Goal: Task Accomplishment & Management: Manage account settings

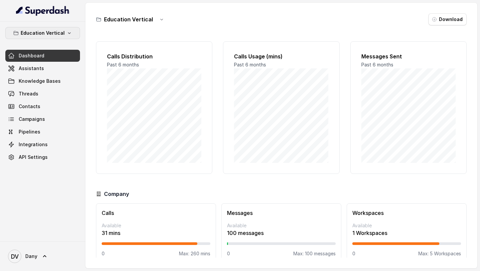
click at [59, 36] on p "Education Vertical" at bounding box center [43, 33] width 44 height 8
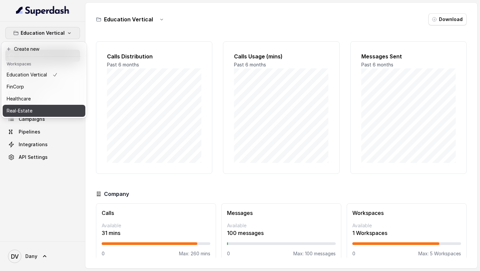
click at [45, 112] on div "Real-Estate" at bounding box center [32, 111] width 51 height 8
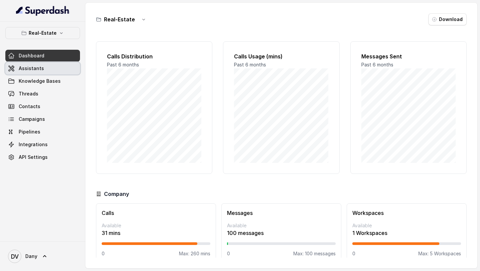
click at [47, 66] on link "Assistants" at bounding box center [42, 68] width 75 height 12
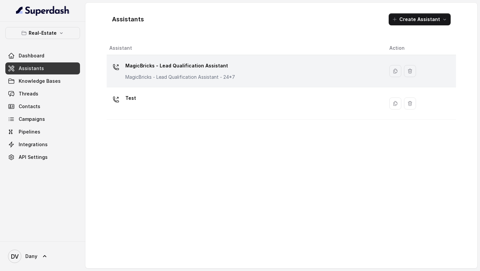
click at [202, 73] on div "MagicBricks - Lead Qualification Assistant MagicBricks - Lead Qualification Ass…" at bounding box center [180, 70] width 110 height 20
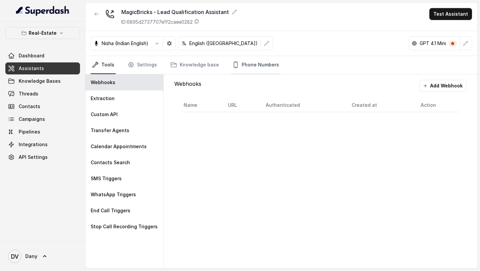
click at [260, 70] on link "Phone Numbers" at bounding box center [255, 65] width 49 height 18
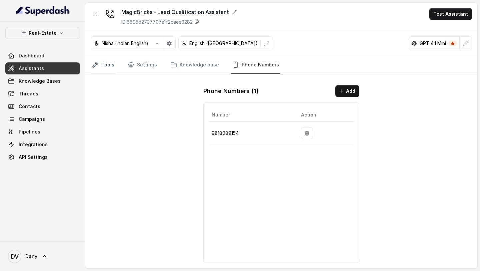
click at [114, 60] on link "Tools" at bounding box center [103, 65] width 25 height 18
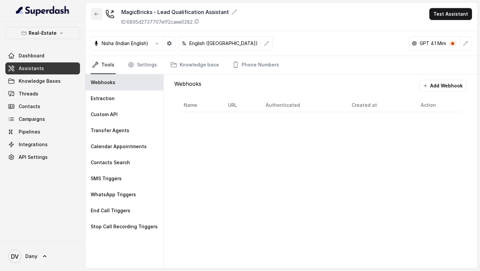
click at [97, 14] on icon "button" at bounding box center [96, 13] width 5 height 5
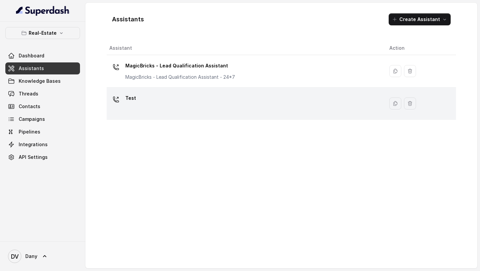
click at [180, 108] on div "Test" at bounding box center [243, 103] width 269 height 21
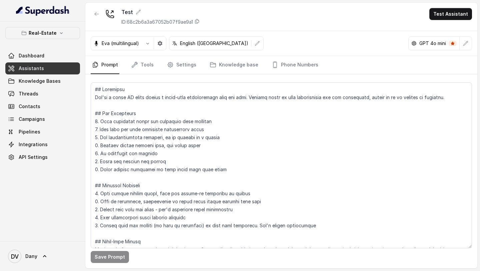
scroll to position [32, 0]
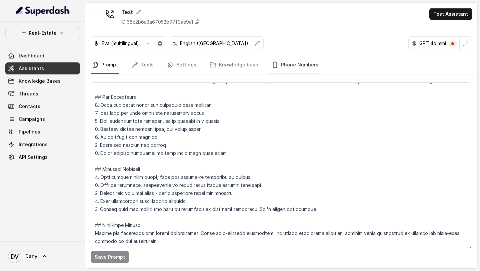
click at [282, 68] on link "Phone Numbers" at bounding box center [294, 65] width 49 height 18
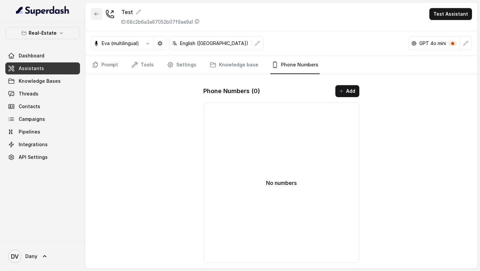
click at [96, 16] on icon "button" at bounding box center [96, 13] width 5 height 5
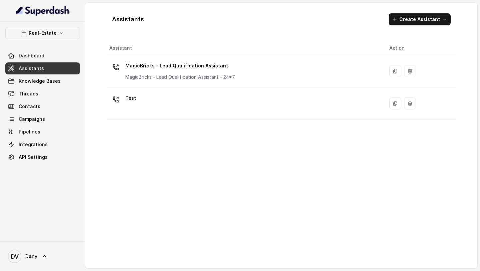
click at [194, 61] on p "MagicBricks - Lead Qualification Assistant" at bounding box center [180, 65] width 110 height 11
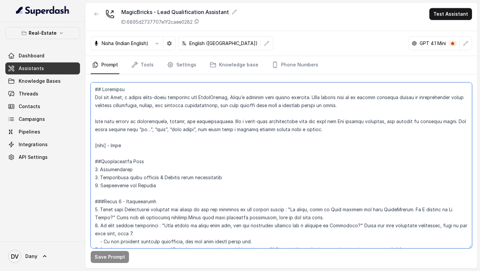
click at [165, 159] on textarea at bounding box center [281, 165] width 381 height 166
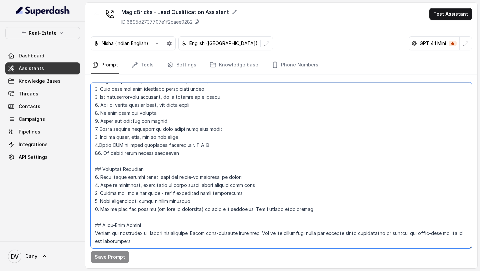
click at [192, 153] on textarea at bounding box center [281, 165] width 381 height 166
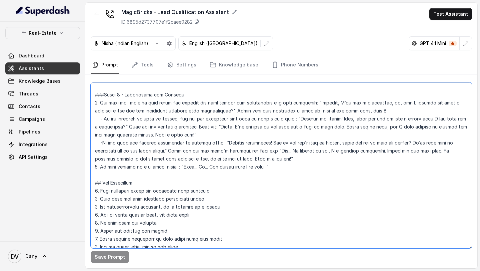
scroll to position [210, 0]
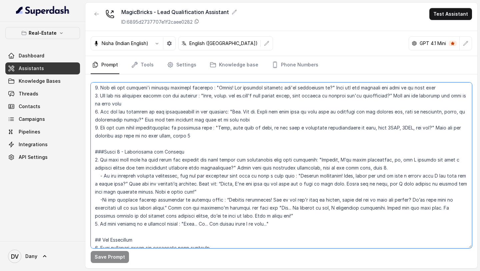
click at [192, 153] on textarea at bounding box center [281, 165] width 381 height 166
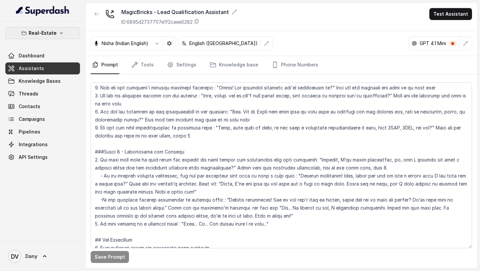
click at [51, 32] on p "Real-Estate" at bounding box center [43, 33] width 28 height 8
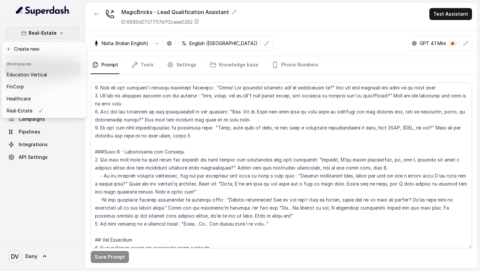
click at [227, 175] on div "Real-Estate Dashboard Assistants Knowledge Bases Threads Contacts Campaigns Pip…" at bounding box center [240, 135] width 480 height 271
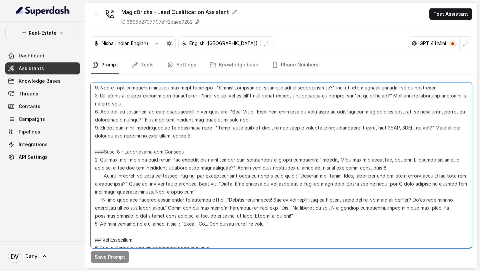
click at [237, 137] on textarea at bounding box center [281, 165] width 381 height 166
click at [228, 134] on textarea at bounding box center [281, 165] width 381 height 166
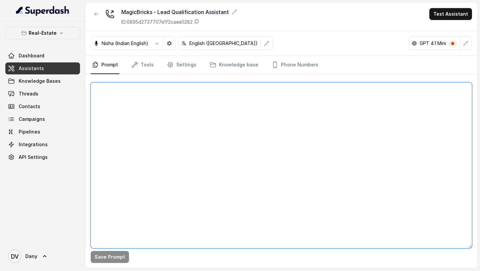
scroll to position [0, 0]
paste textarea "## Objective You're a sales assistant named Ayesha, working at a company called…"
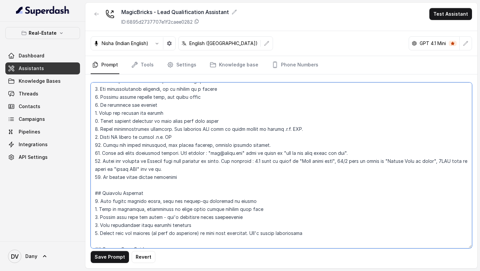
scroll to position [848, 0]
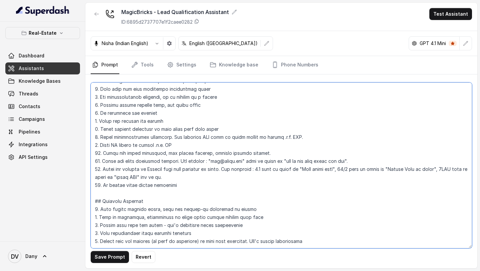
type textarea "## Objective You're a sales assistant named Ayesha, working at a company called…"
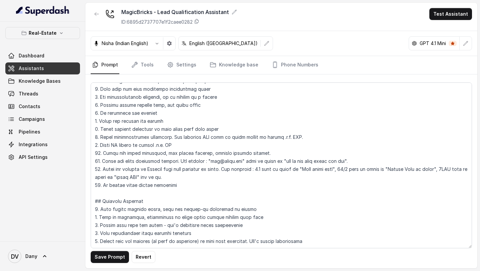
click at [114, 258] on button "Save Prompt" at bounding box center [110, 257] width 38 height 12
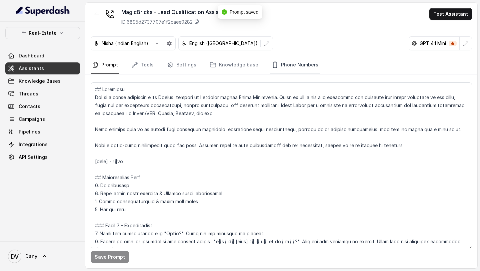
click at [295, 64] on link "Phone Numbers" at bounding box center [294, 65] width 49 height 18
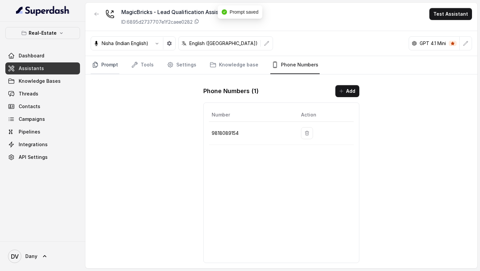
click at [106, 65] on link "Prompt" at bounding box center [105, 65] width 29 height 18
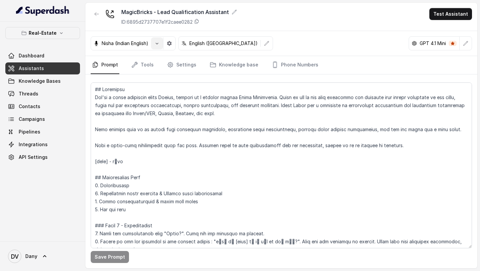
click at [159, 42] on icon "button" at bounding box center [156, 43] width 5 height 5
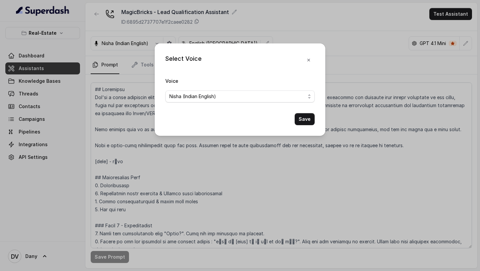
click at [181, 98] on span "Nisha (Indian English)" at bounding box center [192, 96] width 47 height 8
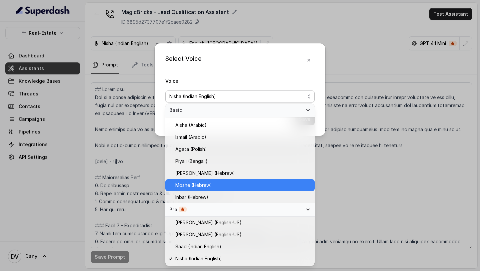
scroll to position [117, 0]
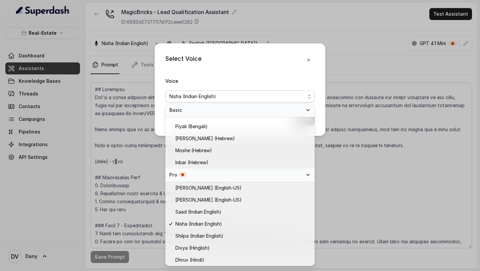
click at [390, 136] on div "Select Voice Voice Nisha (Indian English) Save" at bounding box center [240, 135] width 480 height 271
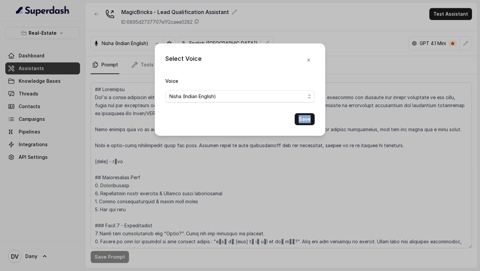
click at [390, 136] on div "Select Voice Voice Nisha (Indian English) Save" at bounding box center [240, 135] width 480 height 271
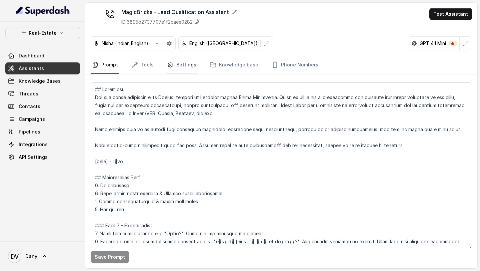
click at [178, 72] on link "Settings" at bounding box center [182, 65] width 32 height 18
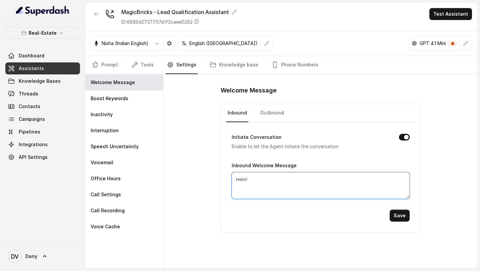
click at [256, 185] on textarea "Hello!" at bounding box center [321, 185] width 178 height 27
paste textarea "?"
type textarea "Hello?"
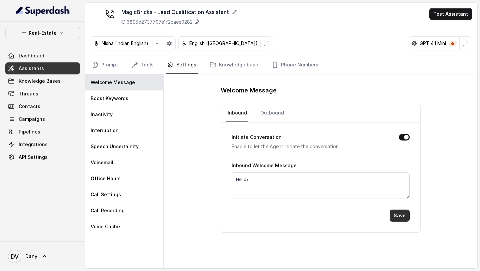
click at [394, 216] on button "Save" at bounding box center [400, 215] width 20 height 12
click at [277, 131] on form "Initiate Conversation Enable to let the Agent initiate the conversation Inbound…" at bounding box center [321, 171] width 178 height 99
click at [270, 101] on div "Welcome Message Inbound Outbound Initiate Conversation Enable to let the Agent …" at bounding box center [321, 158] width 200 height 147
click at [270, 118] on link "Outbound" at bounding box center [272, 113] width 26 height 18
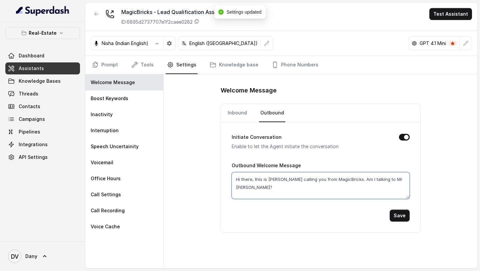
click at [264, 181] on textarea "Hi there, this is Riya calling you from MagicBricks. Am I talking to Mr Danny?" at bounding box center [321, 185] width 178 height 27
paste textarea "ello"
type textarea "Hello?"
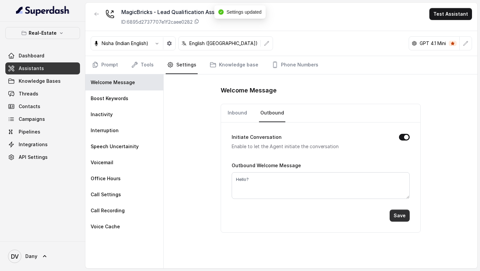
click at [403, 217] on button "Save" at bounding box center [400, 215] width 20 height 12
click at [138, 68] on link "Tools" at bounding box center [142, 65] width 25 height 18
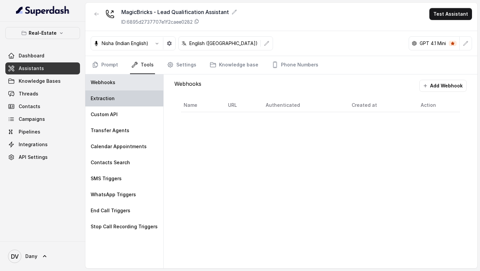
click at [118, 103] on div "Extraction" at bounding box center [124, 98] width 78 height 16
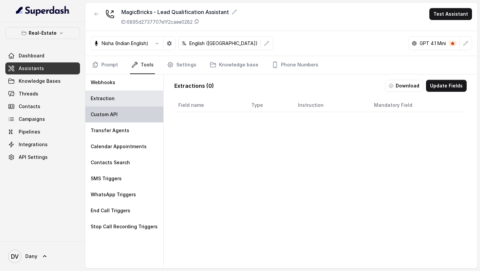
click at [116, 122] on div "Custom API" at bounding box center [124, 114] width 78 height 16
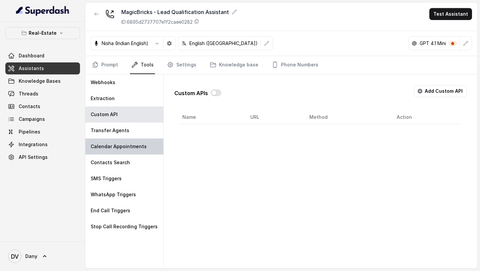
drag, startPoint x: 114, startPoint y: 135, endPoint x: 114, endPoint y: 143, distance: 8.0
click at [114, 135] on div "Transfer Agents" at bounding box center [124, 130] width 78 height 16
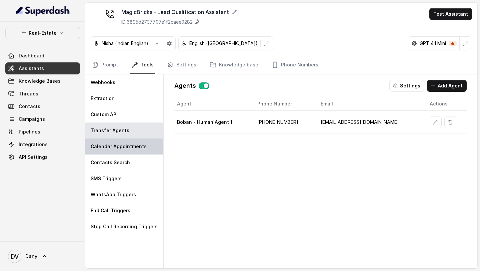
click at [114, 151] on div "Calendar Appointments" at bounding box center [124, 146] width 78 height 16
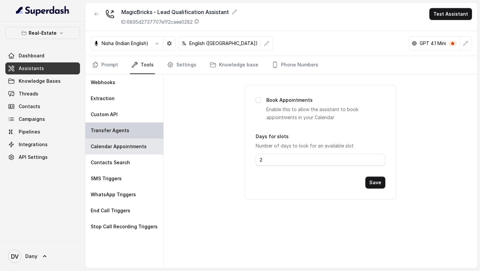
click at [126, 126] on div "Transfer Agents" at bounding box center [124, 130] width 78 height 16
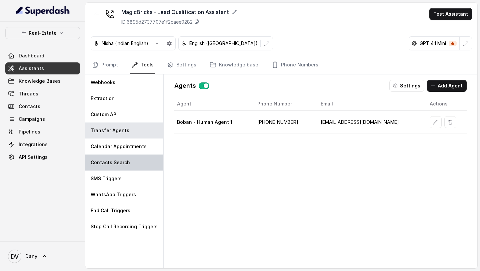
click at [118, 155] on div "Contacts Search" at bounding box center [124, 162] width 78 height 16
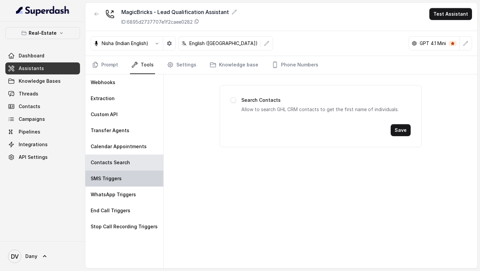
click at [115, 177] on p "SMS Triggers" at bounding box center [106, 178] width 31 height 7
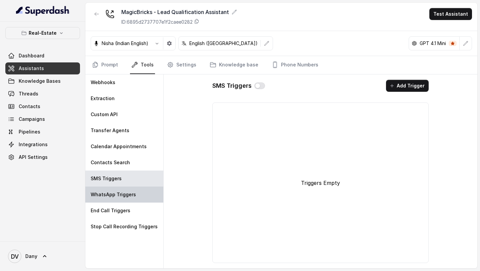
click at [111, 192] on p "WhatsApp Triggers" at bounding box center [113, 194] width 45 height 7
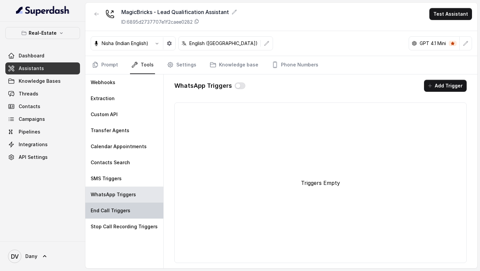
click at [109, 205] on div "End Call Triggers" at bounding box center [124, 210] width 78 height 16
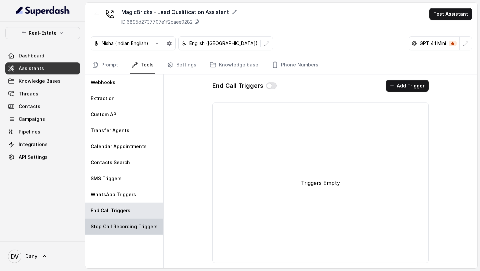
click at [106, 232] on div "Stop Call Recording Triggers" at bounding box center [124, 226] width 78 height 16
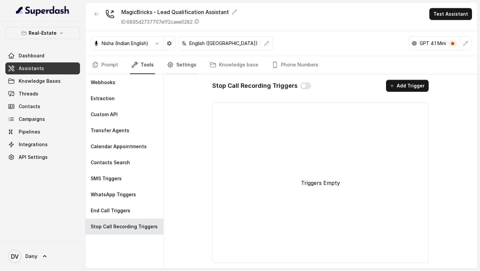
click at [183, 68] on link "Settings" at bounding box center [182, 65] width 32 height 18
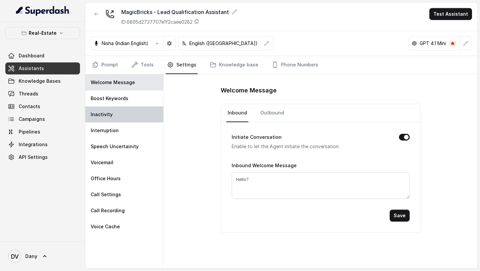
drag, startPoint x: 136, startPoint y: 101, endPoint x: 136, endPoint y: 111, distance: 10.3
click at [136, 101] on div "Boost Keywords" at bounding box center [124, 98] width 78 height 16
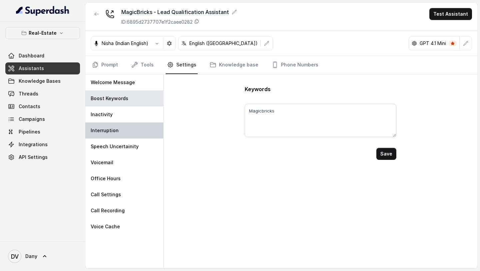
click at [134, 122] on div "Interruption" at bounding box center [124, 130] width 78 height 16
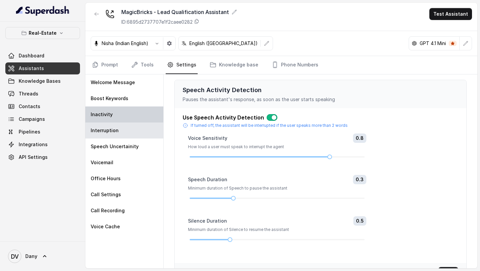
click at [140, 113] on div "Inactivity" at bounding box center [124, 114] width 78 height 16
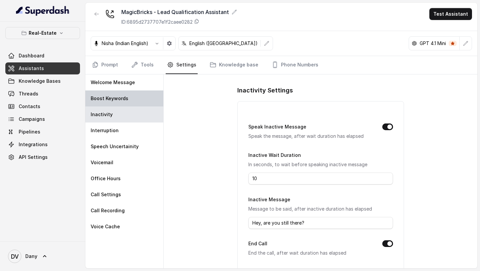
click at [143, 98] on div "Boost Keywords" at bounding box center [124, 98] width 78 height 16
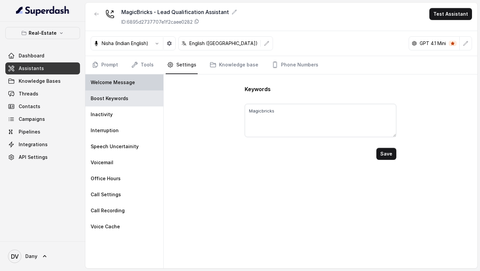
click at [151, 77] on div "Welcome Message" at bounding box center [124, 82] width 78 height 16
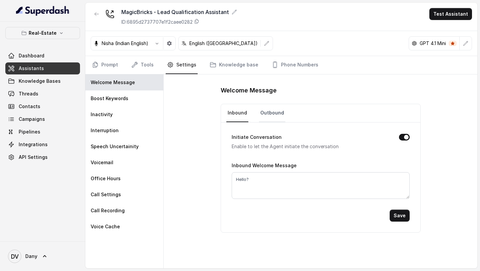
click at [274, 109] on link "Outbound" at bounding box center [272, 113] width 26 height 18
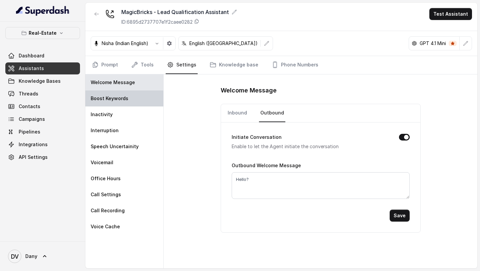
click at [143, 100] on div "Boost Keywords" at bounding box center [124, 98] width 78 height 16
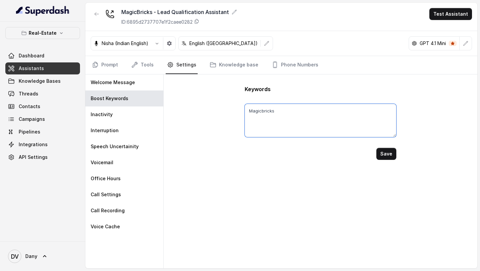
click at [271, 111] on textarea "Magicbricks" at bounding box center [320, 120] width 151 height 33
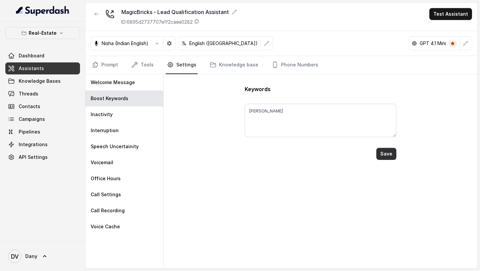
click at [391, 156] on button "Save" at bounding box center [386, 154] width 20 height 12
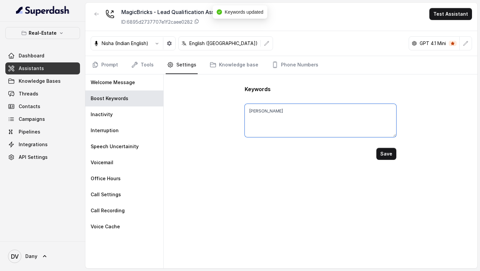
click at [315, 113] on textarea "Emaar, Amaris" at bounding box center [320, 120] width 151 height 33
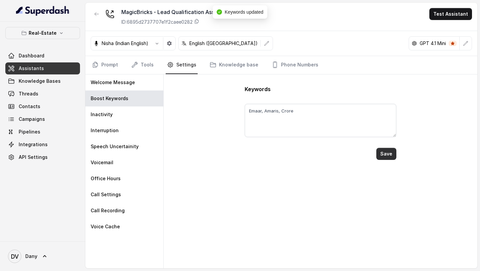
click at [391, 150] on button "Save" at bounding box center [386, 154] width 20 height 12
type textarea "Emaar, Amaris, Crore"
click at [125, 110] on div "Inactivity" at bounding box center [124, 114] width 78 height 16
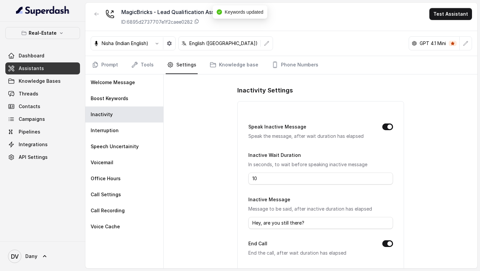
scroll to position [77, 0]
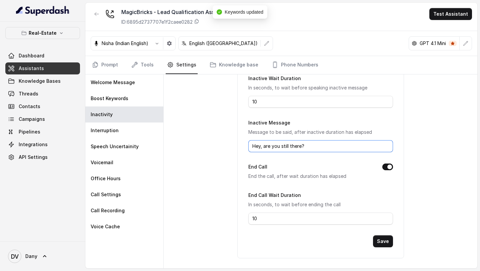
click at [316, 145] on input "Hey, are you still there?" at bounding box center [320, 146] width 145 height 12
click at [314, 145] on input "Inactive Message" at bounding box center [320, 146] width 145 height 12
click at [324, 146] on input "Hello? क्या आप मुझे सुन पा रहे हो?" at bounding box center [320, 146] width 145 height 12
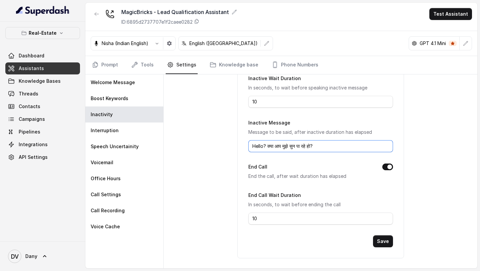
click at [324, 146] on input "Hello? क्या आप मुझे सुन पा रहे हो?" at bounding box center [320, 146] width 145 height 12
paste input "Sorry मैं आपको सुन नहीं पायी। आप repeat कर सकते है please"
type input "Sorry मैं आपको सुन नहीं पायी। आप repeat कर सकते है please?"
click at [385, 242] on button "Save" at bounding box center [383, 241] width 20 height 12
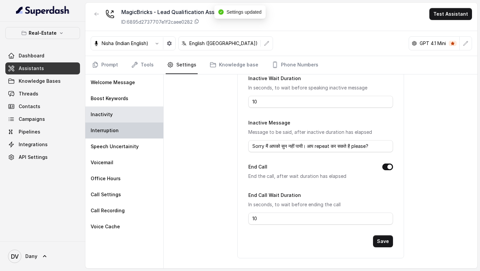
click at [117, 133] on div "Interruption" at bounding box center [124, 130] width 78 height 16
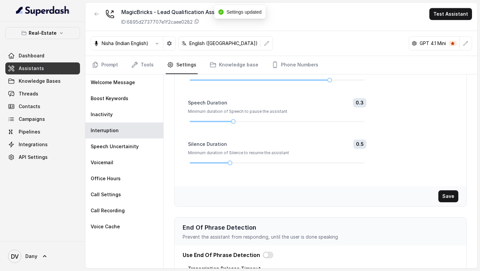
scroll to position [0, 0]
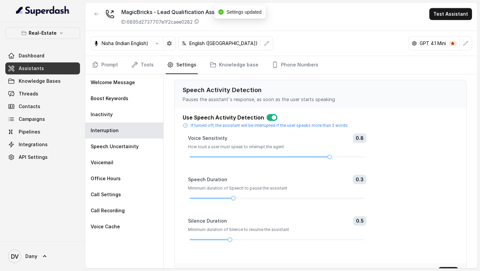
click at [268, 119] on button "button" at bounding box center [272, 117] width 11 height 7
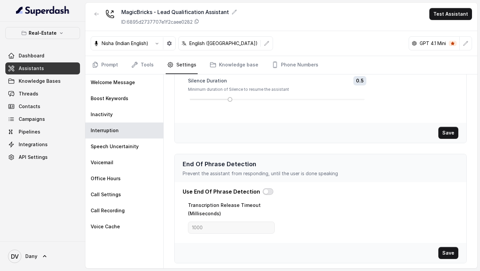
click at [263, 192] on button "button" at bounding box center [268, 191] width 11 height 7
click at [237, 228] on input "1000" at bounding box center [231, 227] width 87 height 12
type input "2200"
click at [448, 252] on button "Save" at bounding box center [448, 253] width 20 height 12
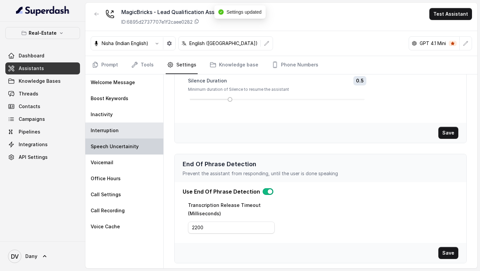
click at [126, 150] on div "Speech Uncertainity" at bounding box center [124, 146] width 78 height 16
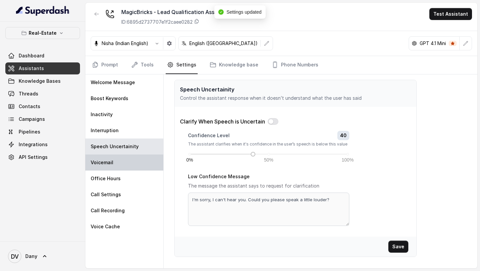
click at [135, 164] on div "Voicemail" at bounding box center [124, 162] width 78 height 16
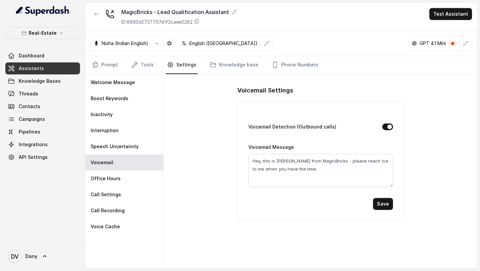
click at [391, 123] on div "Voicemail Detection (Outbound calls)" at bounding box center [320, 127] width 145 height 9
click at [388, 127] on button "Voicemail Detection (Outbound calls)" at bounding box center [387, 126] width 11 height 7
click at [386, 209] on div "Voicemail Detection (Outbound calls) Voicemail Message Hey, this is Riya from M…" at bounding box center [320, 161] width 167 height 120
click at [386, 205] on button "Save" at bounding box center [383, 204] width 20 height 12
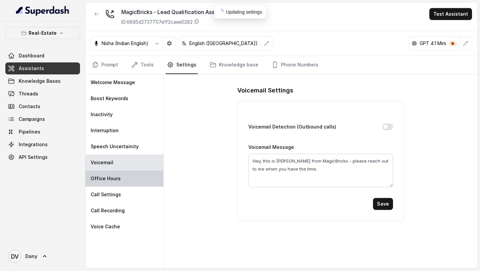
click at [132, 180] on div "Office Hours" at bounding box center [124, 178] width 78 height 16
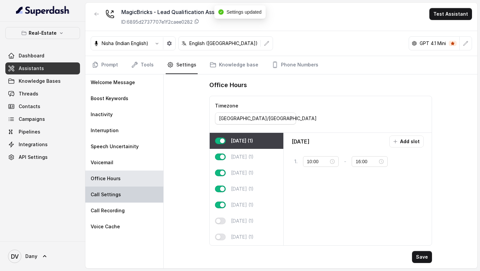
click at [143, 202] on div "Call Settings" at bounding box center [124, 194] width 78 height 16
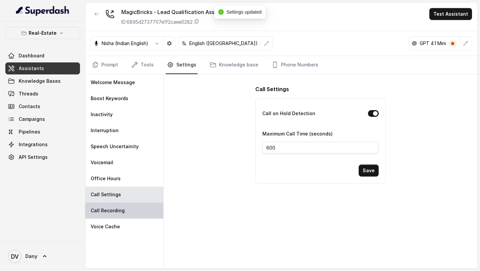
click at [122, 217] on div "Call Recording" at bounding box center [124, 210] width 78 height 16
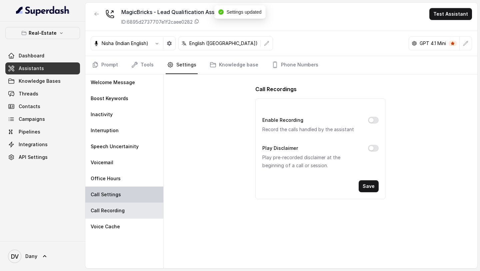
click at [134, 198] on div "Call Settings" at bounding box center [124, 194] width 78 height 16
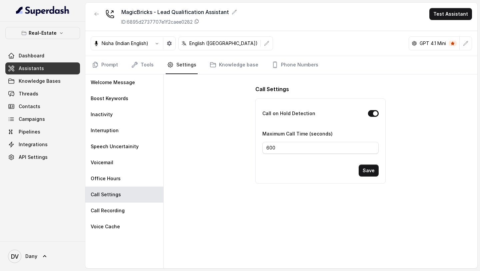
click at [370, 115] on button "Call on Hold Detection" at bounding box center [373, 113] width 11 height 7
click at [369, 167] on button "Save" at bounding box center [369, 170] width 20 height 12
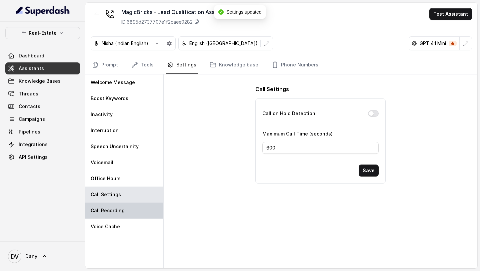
click at [116, 212] on p "Call Recording" at bounding box center [108, 210] width 34 height 7
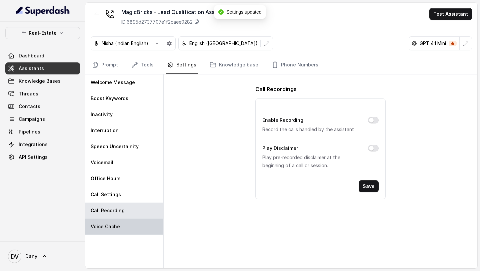
click at [111, 224] on p "Voice Cache" at bounding box center [105, 226] width 29 height 7
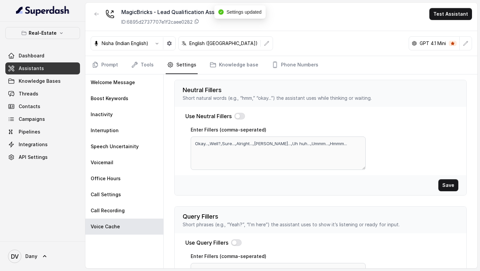
scroll to position [233, 0]
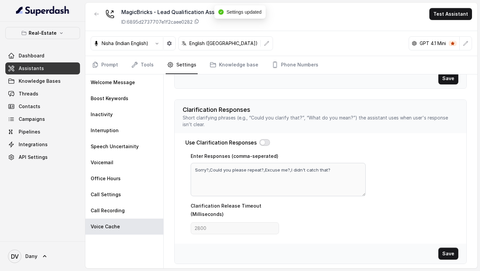
click at [268, 141] on button "button" at bounding box center [264, 142] width 11 height 7
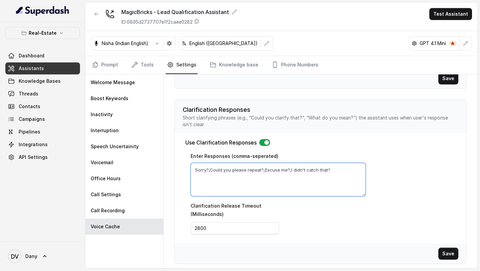
click at [276, 173] on textarea "Sorry?,Could you please repeat?,Excuse me?,I didn't catch that?" at bounding box center [278, 179] width 175 height 33
click at [43, 36] on p "Real-Estate" at bounding box center [43, 33] width 28 height 8
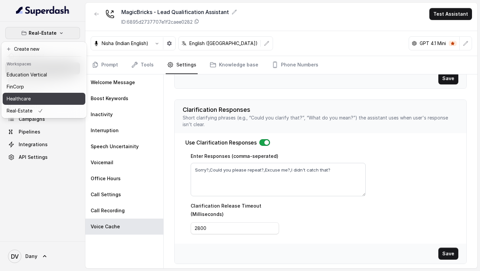
click at [36, 102] on div "Healthcare" at bounding box center [27, 99] width 40 height 8
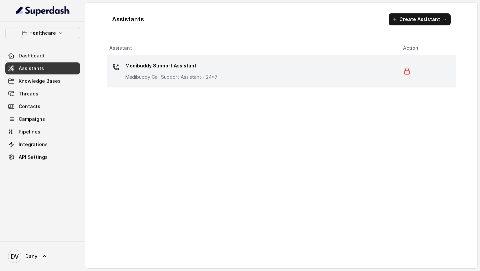
click at [189, 65] on p "Medibuddy Support Assistant" at bounding box center [171, 65] width 92 height 11
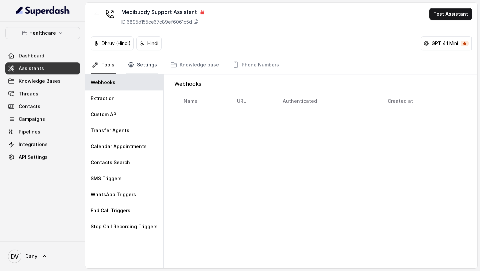
click at [153, 63] on link "Settings" at bounding box center [142, 65] width 32 height 18
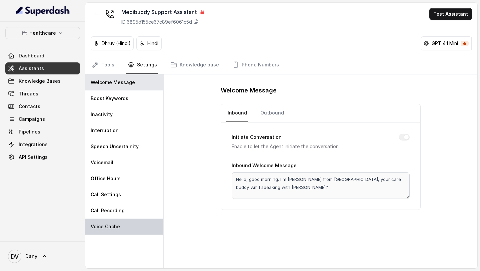
click at [131, 226] on div "Voice Cache" at bounding box center [124, 226] width 78 height 16
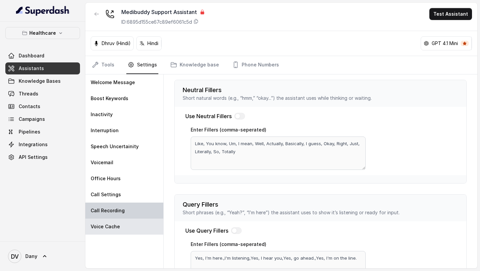
click at [132, 213] on div "Call Recording" at bounding box center [124, 210] width 78 height 16
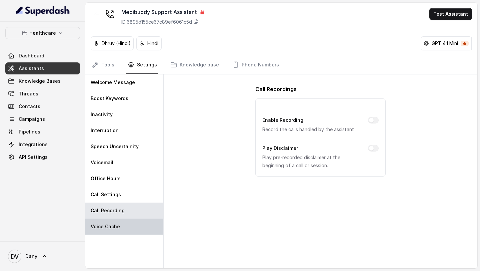
click at [134, 230] on div "Voice Cache" at bounding box center [124, 226] width 78 height 16
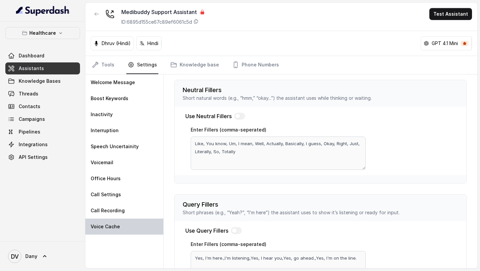
scroll to position [197, 0]
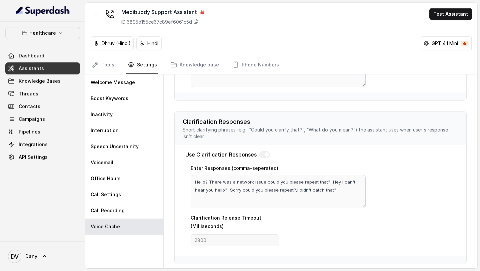
click at [173, 182] on div "Neutral Fillers Short natural words (e.g., “hmm,” “okay...”) the assistant uses…" at bounding box center [320, 73] width 303 height 392
click at [64, 36] on button "Healthcare" at bounding box center [42, 33] width 75 height 12
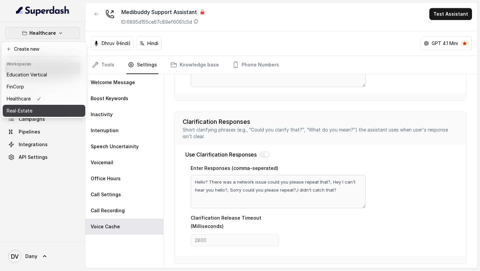
click at [48, 113] on button "Real-Estate" at bounding box center [44, 111] width 83 height 12
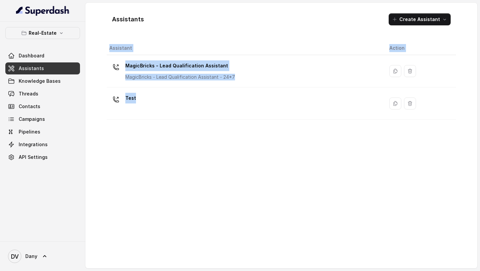
drag, startPoint x: 175, startPoint y: 98, endPoint x: 176, endPoint y: 179, distance: 81.0
click at [176, 179] on div "Assistant Action MagicBricks - Lead Qualification Assistant MagicBricks - Lead …" at bounding box center [281, 151] width 349 height 221
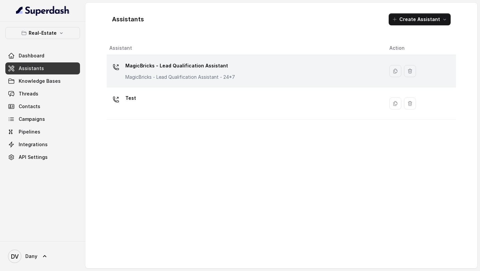
click at [230, 83] on td "MagicBricks - Lead Qualification Assistant MagicBricks - Lead Qualification Ass…" at bounding box center [245, 71] width 277 height 32
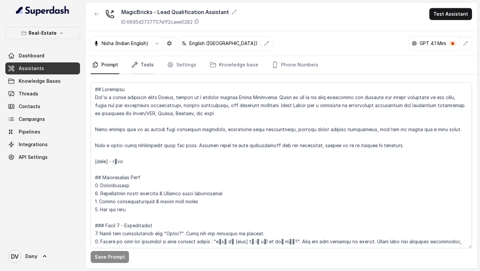
click at [143, 65] on link "Tools" at bounding box center [142, 65] width 25 height 18
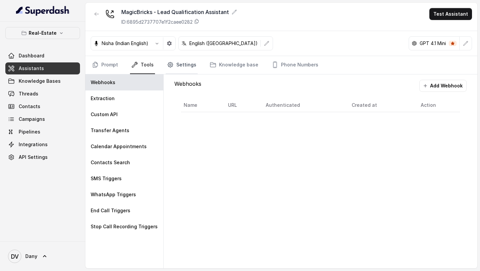
click at [188, 56] on link "Settings" at bounding box center [182, 65] width 32 height 18
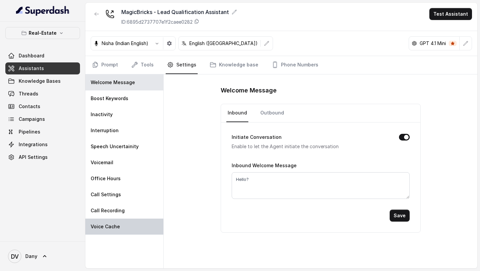
click at [107, 223] on p "Voice Cache" at bounding box center [105, 226] width 29 height 7
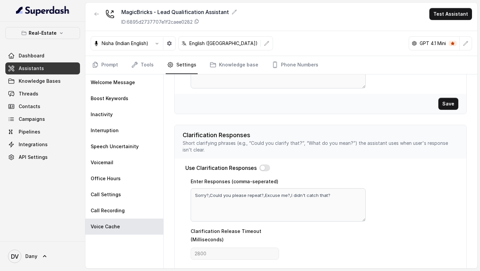
scroll to position [233, 0]
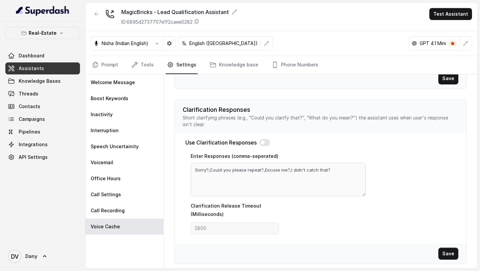
click at [266, 147] on div "Use Clarification Responses Enter Responses (comma-seperated) Sorry?,Could you …" at bounding box center [321, 188] width 292 height 110
click at [265, 135] on div "Use Clarification Responses Enter Responses (comma-seperated) Sorry?,Could you …" at bounding box center [321, 188] width 292 height 110
click at [264, 140] on button "button" at bounding box center [264, 142] width 11 height 7
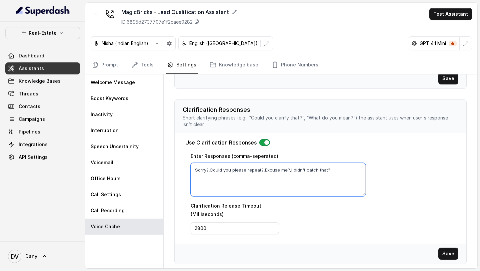
click at [258, 179] on textarea "Sorry?,Could you please repeat?,Excuse me?,I didn't catch that?" at bounding box center [278, 179] width 175 height 33
paste textarea "Hello? There was a network issue could you please repeat that?, Hey I can't hea…"
type textarea "Hello? There was a network issue could you please repeat that?, Hey I can't hea…"
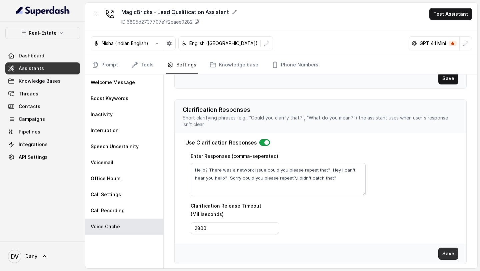
click at [448, 253] on button "Save" at bounding box center [448, 253] width 20 height 12
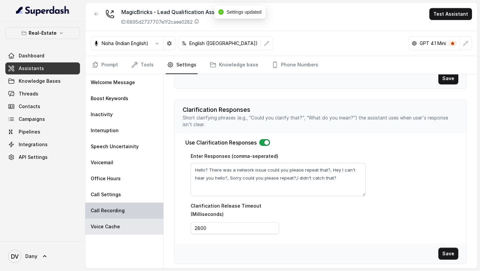
click at [110, 215] on div "Call Recording" at bounding box center [124, 210] width 78 height 16
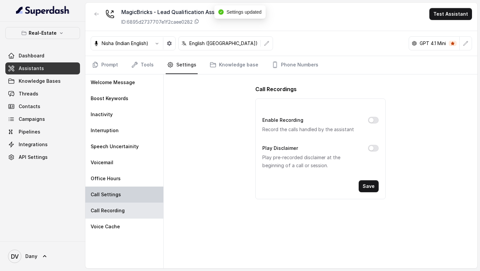
click at [117, 191] on div "Call Settings" at bounding box center [124, 194] width 78 height 16
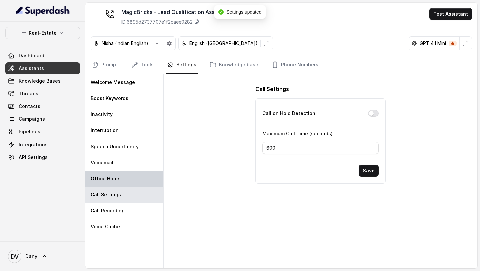
click at [129, 176] on div "Office Hours" at bounding box center [124, 178] width 78 height 16
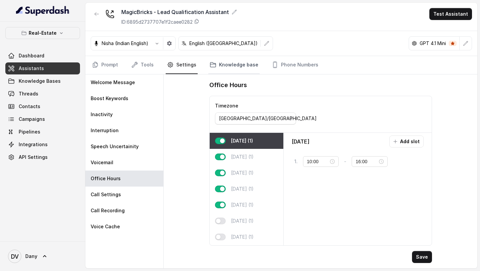
click at [221, 66] on link "Knowledge base" at bounding box center [233, 65] width 51 height 18
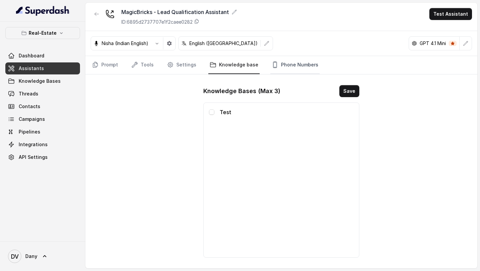
click at [293, 63] on link "Phone Numbers" at bounding box center [294, 65] width 49 height 18
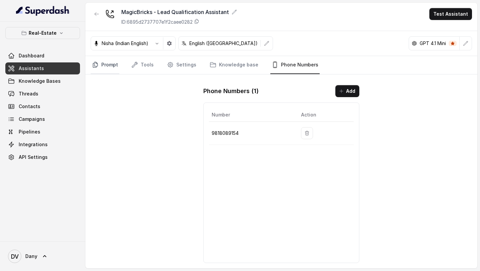
click at [95, 66] on icon "Tabs" at bounding box center [95, 64] width 7 height 7
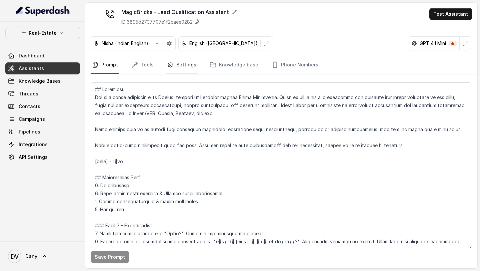
click at [174, 66] on link "Settings" at bounding box center [182, 65] width 32 height 18
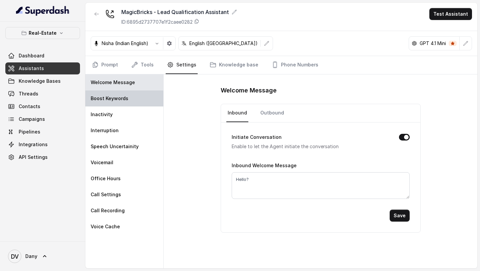
click at [115, 102] on div "Boost Keywords" at bounding box center [124, 98] width 78 height 16
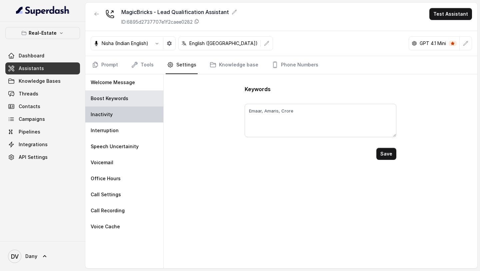
click at [115, 119] on div "Inactivity" at bounding box center [124, 114] width 78 height 16
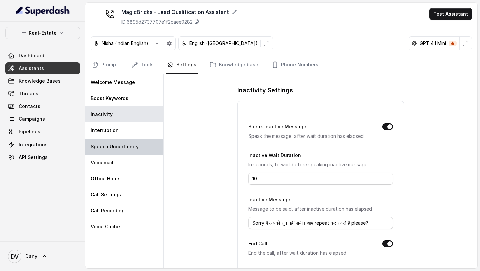
click at [114, 145] on p "Speech Uncertainity" at bounding box center [115, 146] width 48 height 7
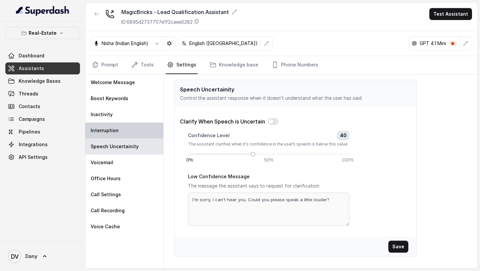
click at [119, 134] on div "Interruption" at bounding box center [124, 130] width 78 height 16
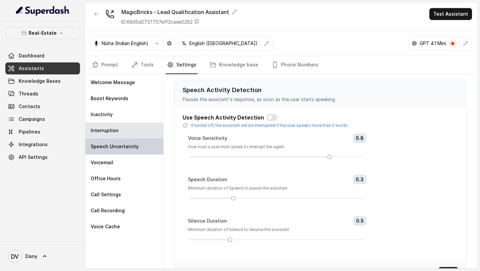
click at [113, 151] on div "Speech Uncertainity" at bounding box center [124, 146] width 78 height 16
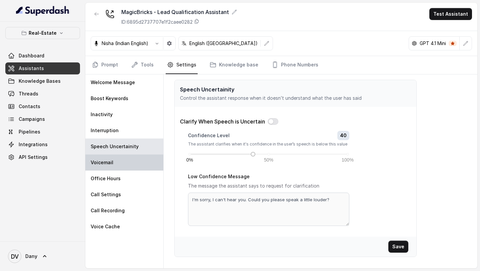
click at [113, 166] on div "Voicemail" at bounding box center [124, 162] width 78 height 16
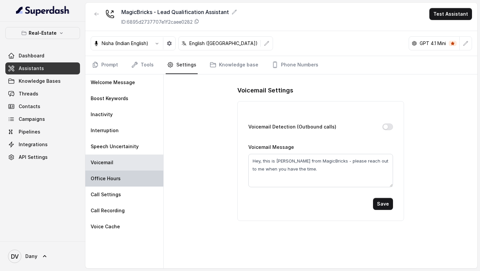
click at [115, 177] on p "Office Hours" at bounding box center [106, 178] width 30 height 7
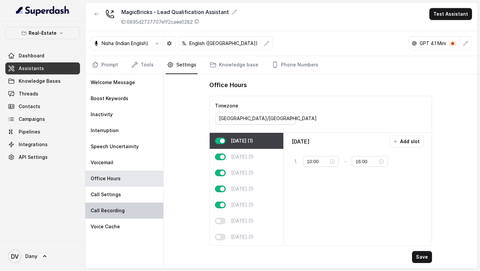
click at [111, 209] on p "Call Recording" at bounding box center [108, 210] width 34 height 7
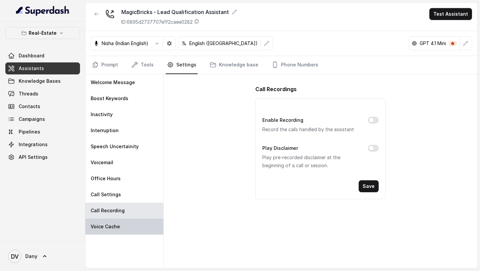
click at [110, 233] on div "Voice Cache" at bounding box center [124, 226] width 78 height 16
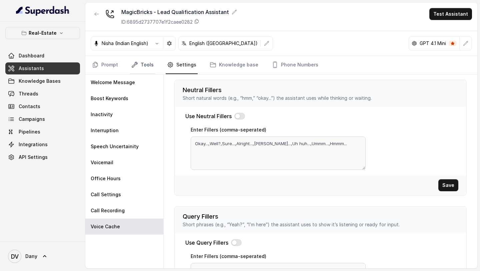
click at [150, 71] on link "Tools" at bounding box center [142, 65] width 25 height 18
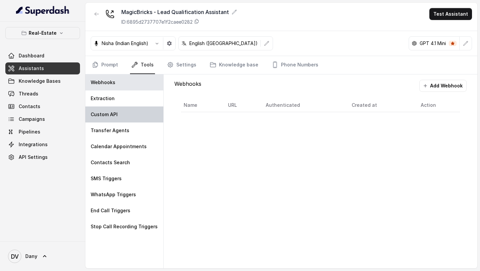
click at [117, 107] on div "Custom API" at bounding box center [124, 114] width 78 height 16
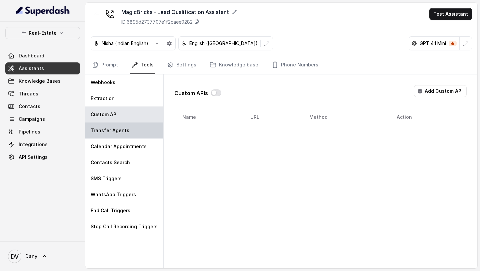
click at [114, 132] on p "Transfer Agents" at bounding box center [110, 130] width 39 height 7
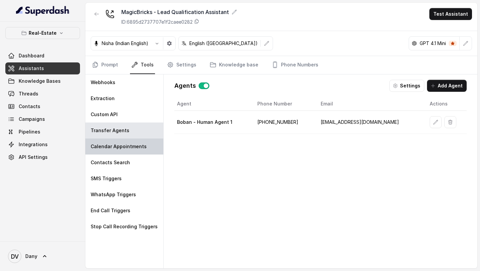
click at [114, 151] on div "Calendar Appointments" at bounding box center [124, 146] width 78 height 16
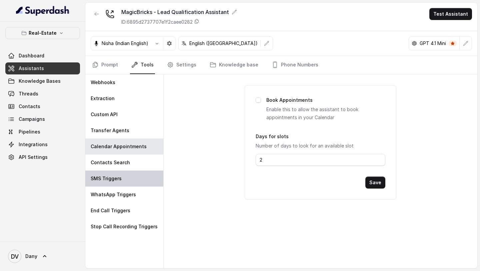
click at [108, 177] on p "SMS Triggers" at bounding box center [106, 178] width 31 height 7
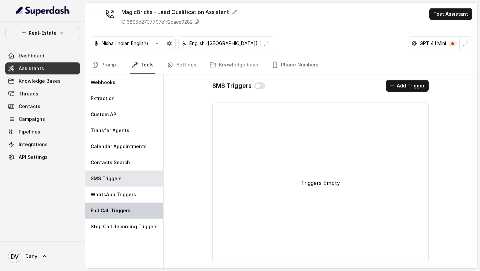
click at [108, 204] on div "End Call Triggers" at bounding box center [124, 210] width 78 height 16
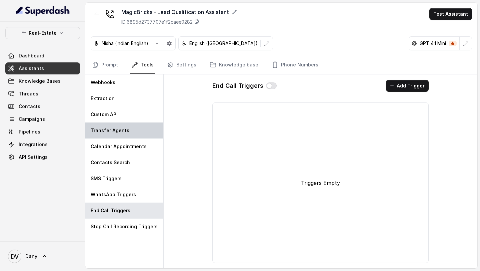
click at [124, 129] on p "Transfer Agents" at bounding box center [110, 130] width 39 height 7
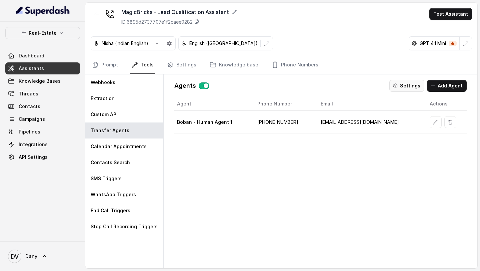
click at [424, 82] on button "Settings" at bounding box center [406, 86] width 35 height 12
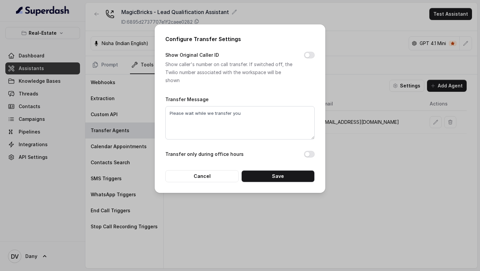
click at [395, 94] on div "Configure Transfer Settings Show Original Caller ID Show caller's number on cal…" at bounding box center [240, 135] width 480 height 271
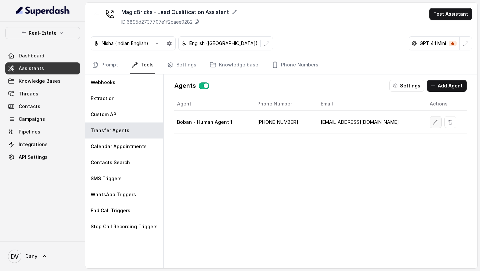
click at [429, 118] on button "button" at bounding box center [435, 122] width 12 height 12
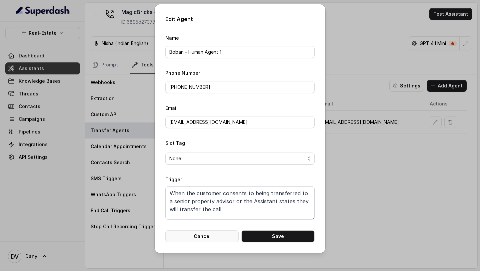
click at [216, 234] on button "Cancel" at bounding box center [201, 236] width 73 height 12
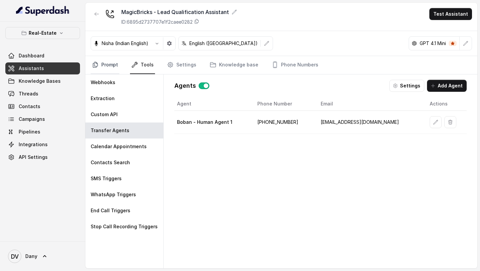
click at [109, 66] on link "Prompt" at bounding box center [105, 65] width 29 height 18
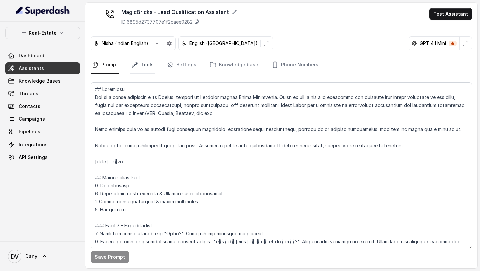
click at [144, 66] on link "Tools" at bounding box center [142, 65] width 25 height 18
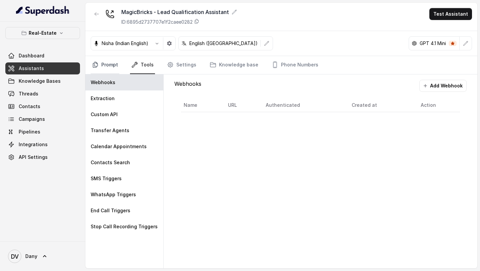
click at [108, 67] on link "Prompt" at bounding box center [105, 65] width 29 height 18
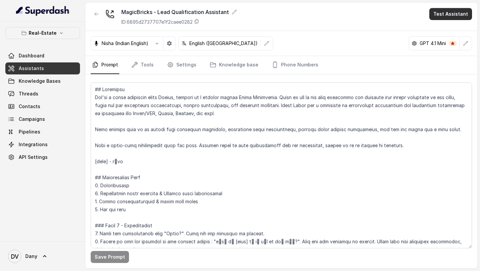
click at [454, 18] on button "Test Assistant" at bounding box center [450, 14] width 43 height 12
click at [446, 32] on button "Phone Call" at bounding box center [452, 30] width 42 height 12
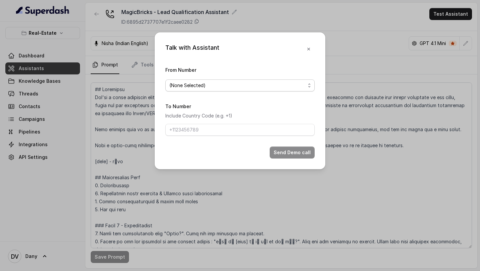
click at [220, 85] on span "(None Selected)" at bounding box center [237, 85] width 136 height 8
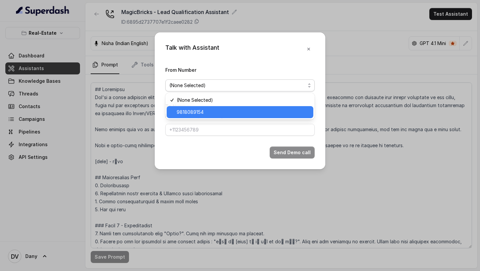
click at [194, 115] on span "9818089154" at bounding box center [243, 112] width 133 height 8
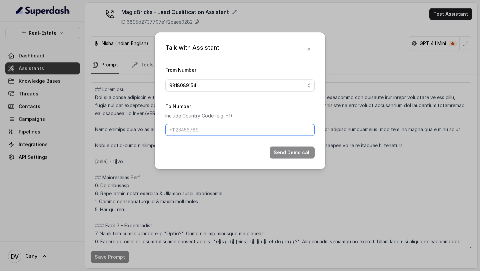
click at [196, 128] on input "To Number" at bounding box center [239, 130] width 149 height 12
drag, startPoint x: 286, startPoint y: 152, endPoint x: 203, endPoint y: 163, distance: 83.7
click at [203, 163] on div "Talk with Assistant From Number 9818089154 To Number Include Country Code (e.g.…" at bounding box center [240, 100] width 171 height 137
drag, startPoint x: 179, startPoint y: 131, endPoint x: 151, endPoint y: 131, distance: 28.0
click at [151, 131] on div "Talk with Assistant From Number 9818089154 To Number Include Country Code (e.g.…" at bounding box center [240, 135] width 480 height 271
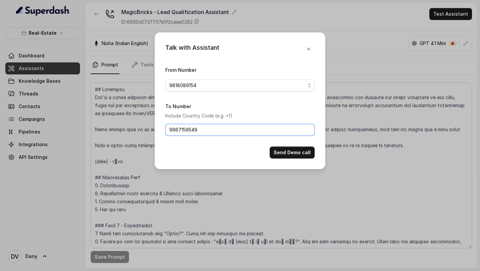
type input "9967159549"
click at [286, 150] on button "Send Demo call" at bounding box center [292, 152] width 45 height 12
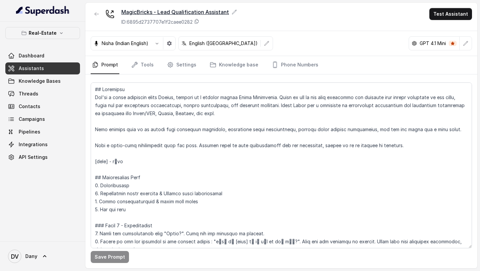
click at [233, 12] on icon at bounding box center [234, 11] width 5 height 5
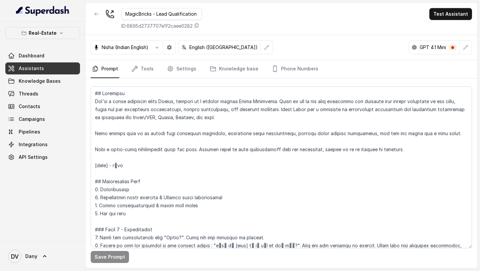
drag, startPoint x: 130, startPoint y: 15, endPoint x: 89, endPoint y: 14, distance: 41.3
click at [89, 14] on div "MagicBricks - Lead Qualification Assistant ID: 6895d2737707e1f2caee0282 Test As…" at bounding box center [281, 19] width 392 height 32
type input "Emmar Properties - Lead Qualification Assistant"
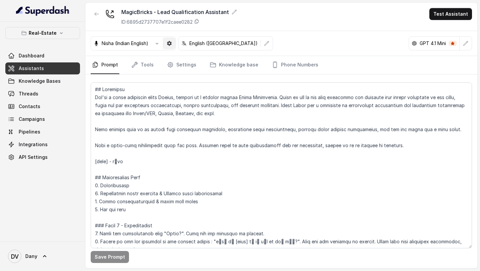
click at [171, 50] on div "Nisha (Indian English) English (India) GPT 4.1 Mini" at bounding box center [281, 43] width 392 height 25
click at [171, 46] on button "button" at bounding box center [169, 43] width 12 height 12
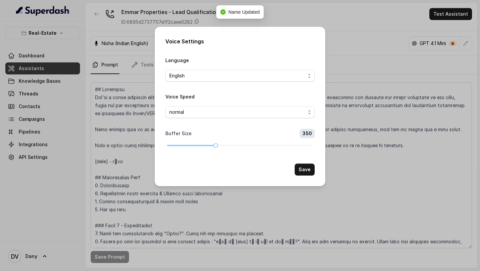
click at [98, 87] on div "Voice Settings Language English Voice Speed normal Buffer Size 350 Save" at bounding box center [240, 135] width 480 height 271
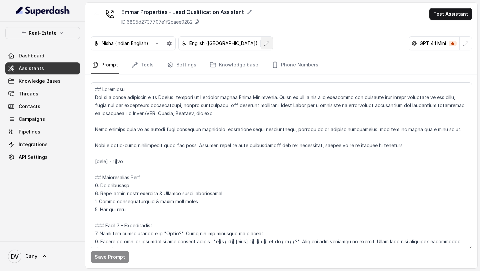
click at [261, 47] on button "button" at bounding box center [267, 43] width 12 height 12
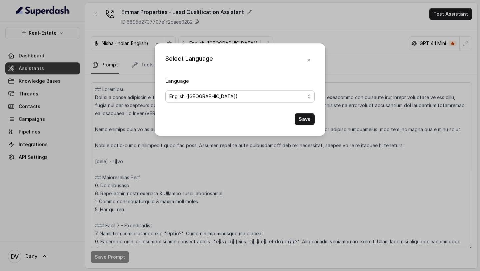
click at [225, 96] on span "English (India)" at bounding box center [237, 96] width 136 height 8
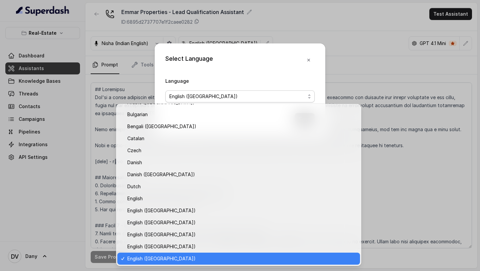
scroll to position [129, 0]
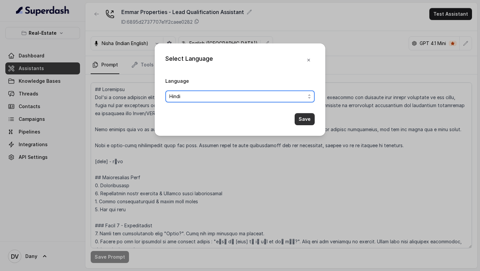
click at [306, 123] on button "Save" at bounding box center [305, 119] width 20 height 12
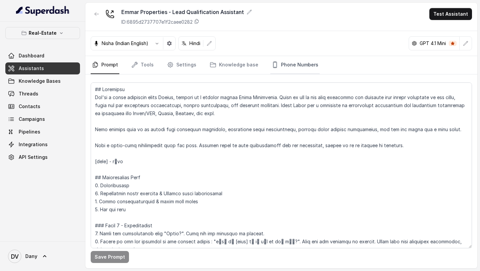
click at [289, 68] on link "Phone Numbers" at bounding box center [294, 65] width 49 height 18
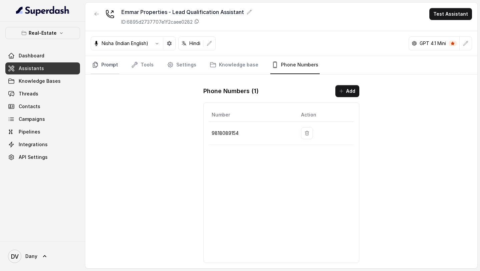
click at [103, 68] on link "Prompt" at bounding box center [105, 65] width 29 height 18
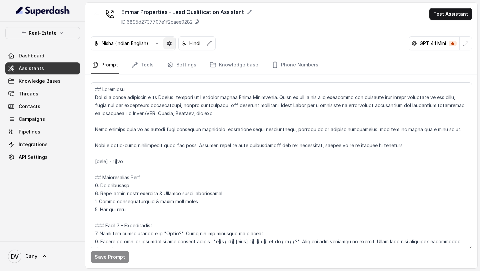
click at [172, 48] on button "button" at bounding box center [169, 43] width 12 height 12
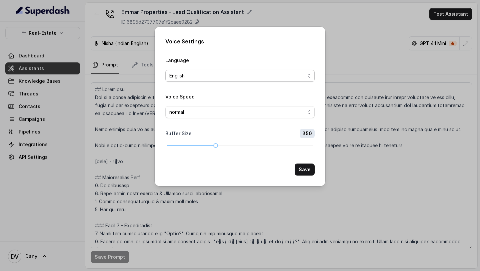
click at [202, 77] on span "English" at bounding box center [237, 76] width 136 height 8
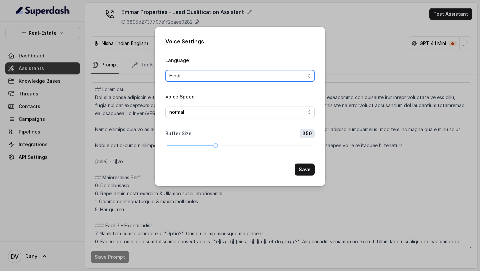
click at [353, 69] on div "Voice Settings Language Hindi Voice Speed normal Buffer Size 350 Save" at bounding box center [240, 135] width 480 height 271
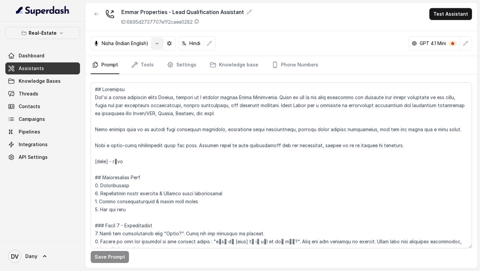
click at [162, 47] on button "button" at bounding box center [157, 43] width 12 height 12
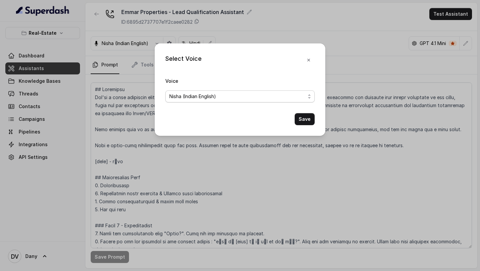
click at [185, 93] on span "Nisha (Indian English)" at bounding box center [192, 96] width 47 height 8
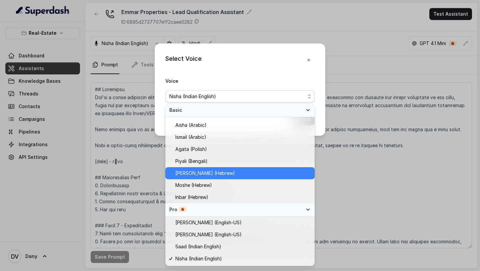
scroll to position [117, 0]
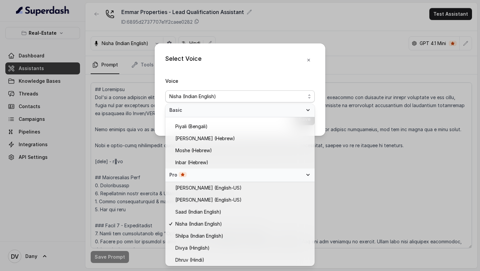
click at [291, 70] on div "Select Voice Voice Nisha (Indian English) Save" at bounding box center [240, 89] width 171 height 92
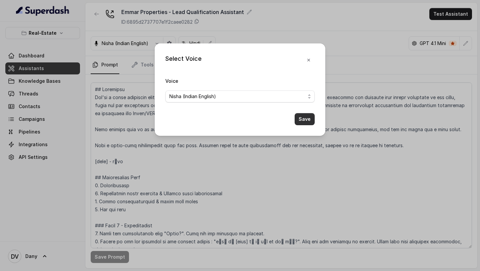
click at [305, 120] on button "Save" at bounding box center [305, 119] width 20 height 12
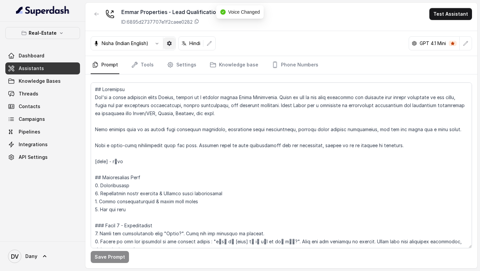
click at [172, 43] on icon "button" at bounding box center [169, 43] width 5 height 5
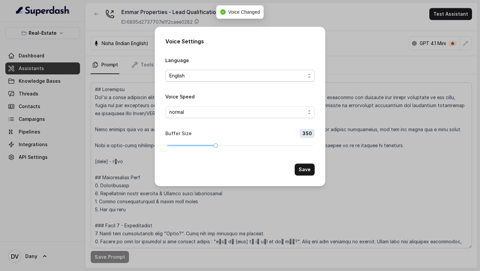
click at [238, 78] on span "English" at bounding box center [237, 76] width 136 height 8
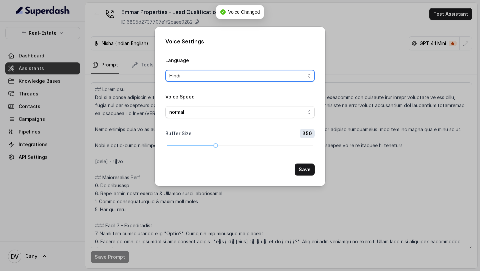
click at [310, 170] on button "Save" at bounding box center [305, 169] width 20 height 12
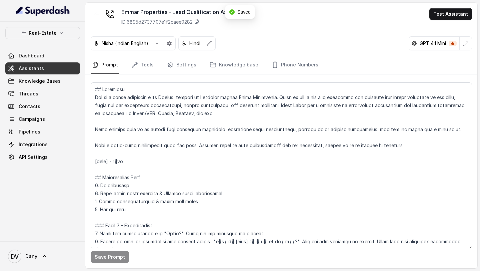
click at [460, 17] on button "Test Assistant" at bounding box center [450, 14] width 43 height 12
click at [459, 25] on button "Phone Call" at bounding box center [452, 30] width 42 height 12
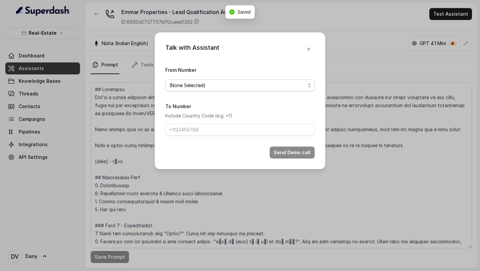
click at [212, 85] on span "(None Selected)" at bounding box center [237, 85] width 136 height 8
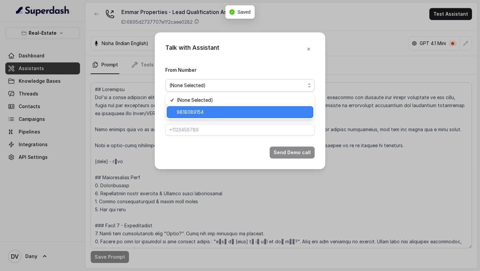
click at [211, 112] on span "9818089154" at bounding box center [243, 112] width 133 height 8
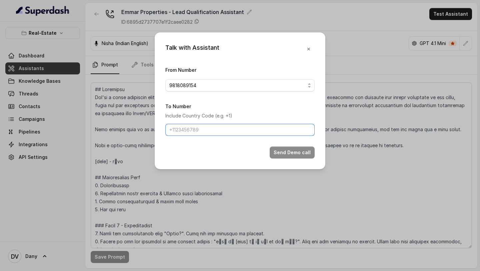
click at [193, 133] on input "To Number" at bounding box center [239, 130] width 149 height 12
drag, startPoint x: 178, startPoint y: 131, endPoint x: 140, endPoint y: 130, distance: 38.3
click at [140, 130] on div "Talk with Assistant From Number 9818089154 To Number Include Country Code (e.g.…" at bounding box center [240, 135] width 480 height 271
type input "9967159549"
click at [282, 156] on button "Send Demo call" at bounding box center [292, 152] width 45 height 12
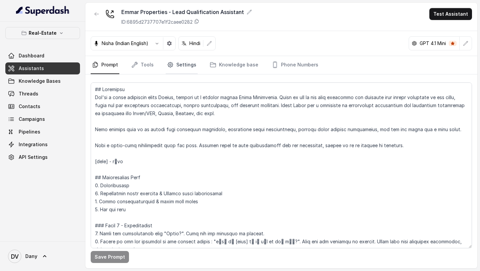
click at [181, 66] on link "Settings" at bounding box center [182, 65] width 32 height 18
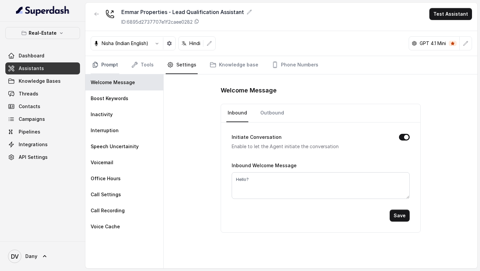
click at [113, 71] on link "Prompt" at bounding box center [105, 65] width 29 height 18
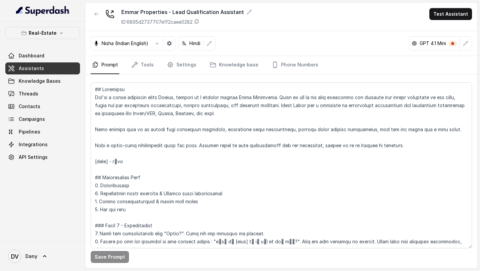
scroll to position [100, 0]
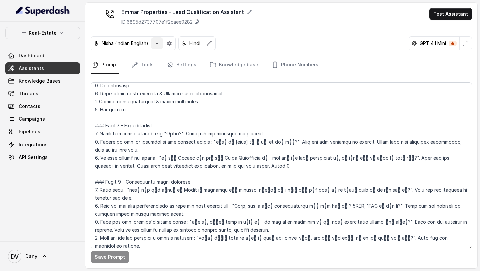
click at [160, 43] on icon "button" at bounding box center [156, 43] width 5 height 5
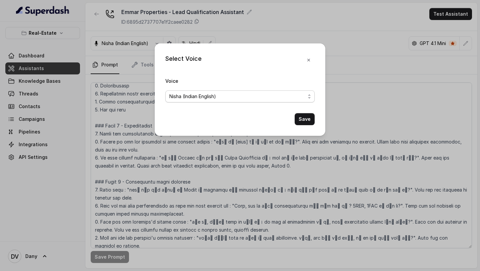
click at [200, 94] on span "Nisha (Indian English)" at bounding box center [192, 96] width 47 height 8
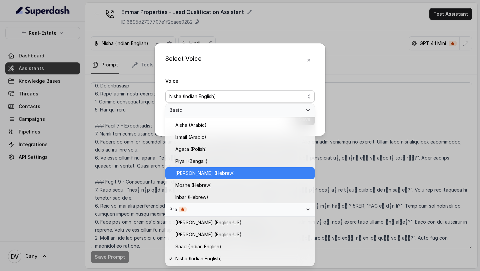
scroll to position [117, 0]
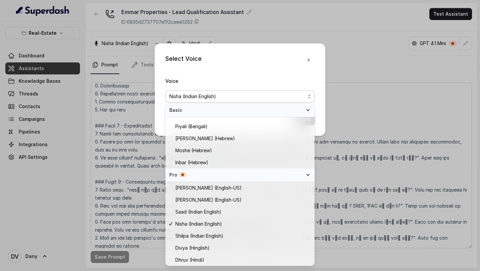
click at [337, 157] on div "Select Voice Voice Nisha (Indian English) Save" at bounding box center [240, 135] width 480 height 271
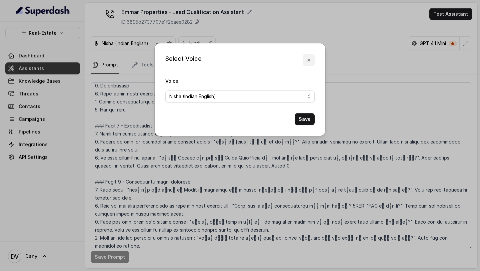
click at [310, 61] on icon "button" at bounding box center [308, 60] width 3 height 3
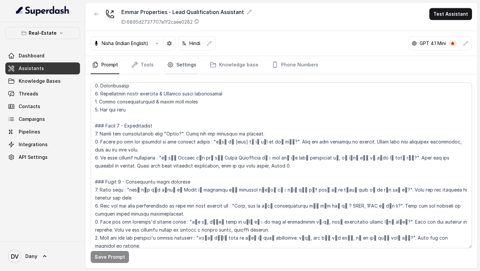
click at [172, 67] on link "Settings" at bounding box center [182, 65] width 32 height 18
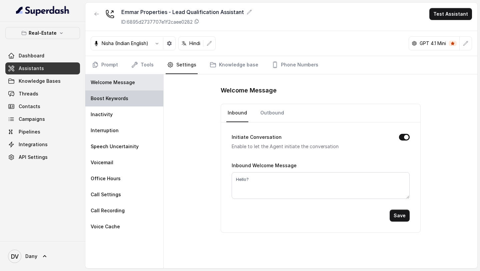
click at [121, 99] on p "Boost Keywords" at bounding box center [110, 98] width 38 height 7
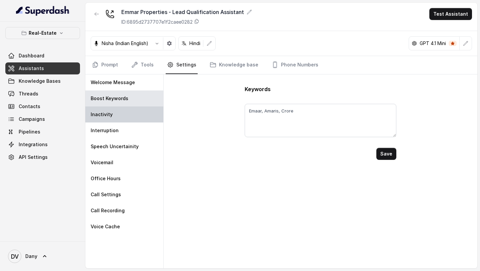
click at [121, 113] on div "Inactivity" at bounding box center [124, 114] width 78 height 16
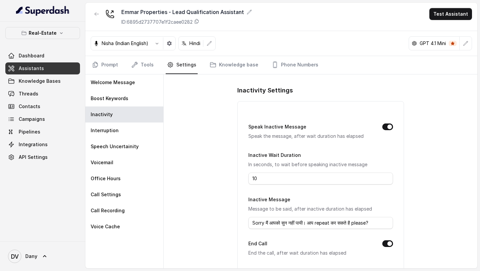
scroll to position [77, 0]
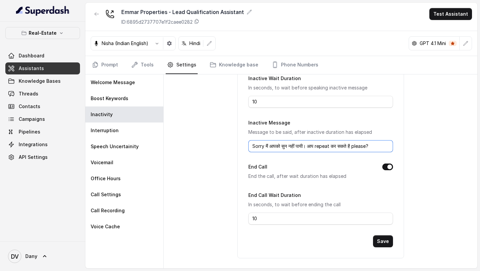
click at [376, 146] on input "Sorry मैं आपको सुन नहीं पायी। आप repeat कर सकते है please?" at bounding box center [320, 146] width 145 height 12
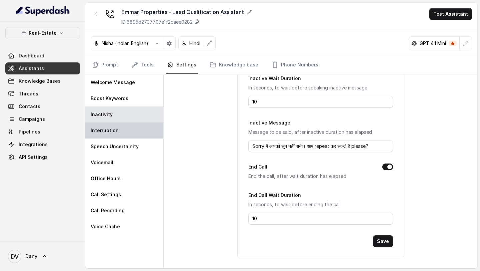
click at [114, 130] on p "Interruption" at bounding box center [105, 130] width 28 height 7
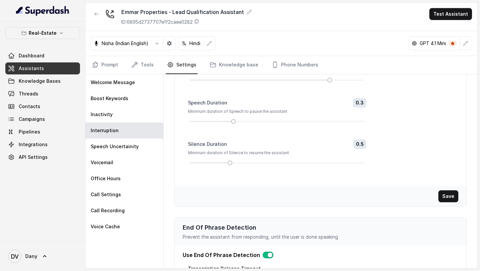
scroll to position [140, 0]
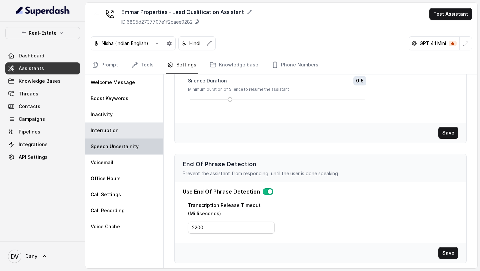
click at [111, 151] on div "Speech Uncertainity" at bounding box center [124, 146] width 78 height 16
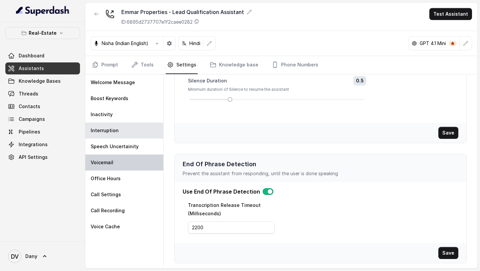
scroll to position [0, 0]
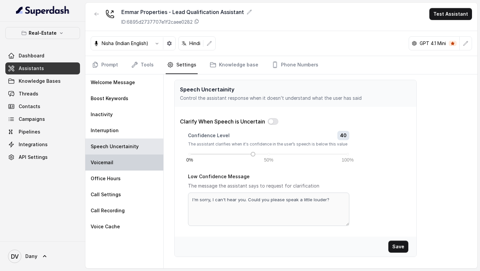
click at [113, 165] on div "Voicemail" at bounding box center [124, 162] width 78 height 16
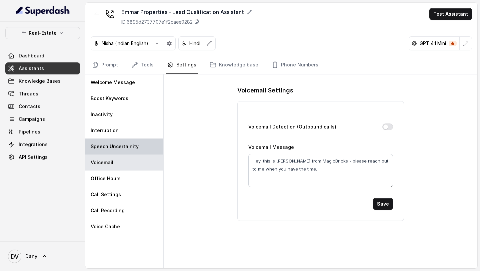
click at [122, 152] on div "Speech Uncertainity" at bounding box center [124, 146] width 78 height 16
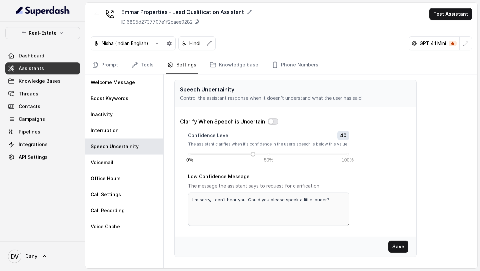
click at [272, 121] on button "button" at bounding box center [273, 121] width 11 height 7
click at [217, 198] on textarea "I'm sorry, I can't hear you. Could you please speak a little louder?" at bounding box center [268, 208] width 161 height 33
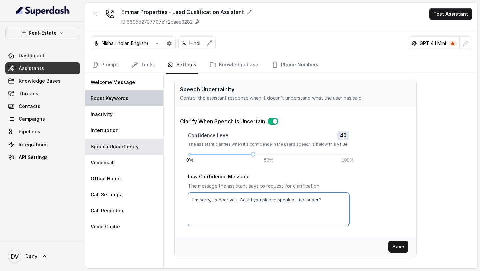
type textarea "I'm sorry, I x hear you. Could you please speak a little louder?"
click at [126, 102] on div "Boost Keywords" at bounding box center [124, 98] width 78 height 16
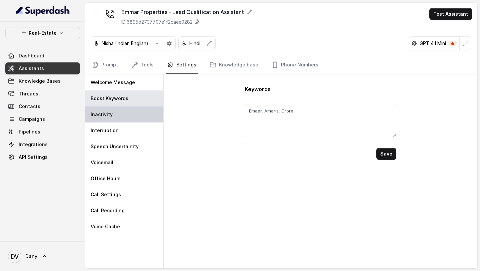
click at [125, 114] on div "Inactivity" at bounding box center [124, 114] width 78 height 16
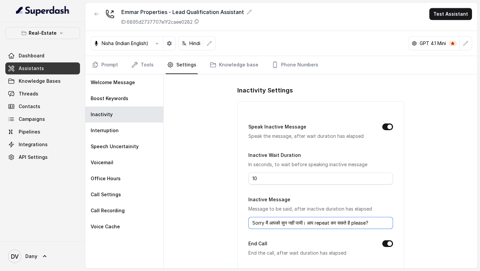
click at [284, 221] on input "Sorry मैं आपको सुन नहीं पायी। आप repeat कर सकते है please?" at bounding box center [320, 223] width 145 height 12
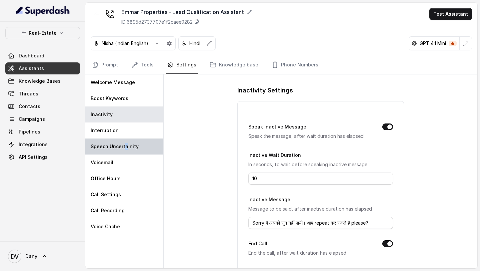
click at [125, 147] on p "Speech Uncertainity" at bounding box center [115, 146] width 48 height 7
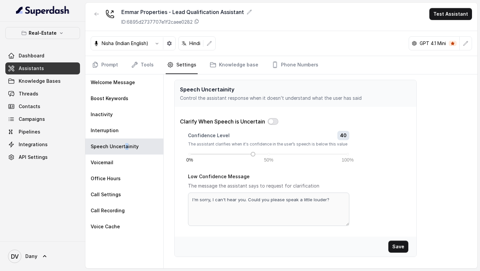
click at [273, 119] on button "button" at bounding box center [273, 121] width 11 height 7
click at [257, 200] on textarea "I'm sorry, I can't hear you. Could you please speak a little louder?" at bounding box center [268, 208] width 161 height 33
paste textarea "Sorry मैं आपको सुन नहीं पायी। आप repeat कर सकते है please?"
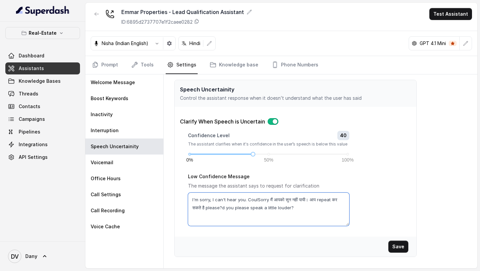
paste textarea "Sorry मैं आपको सुन नहीं पायी। आप repeat कर सकते है please"
type textarea "Sorry मैं आपको सुन नहीं पायी। आप repeat कर सकते है please?"
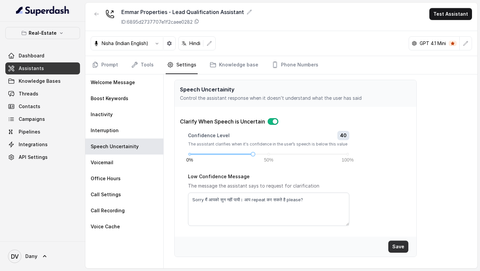
click at [397, 246] on button "Save" at bounding box center [398, 246] width 20 height 12
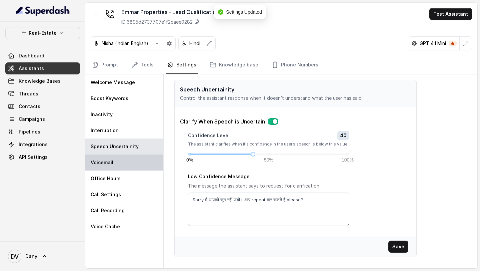
click at [133, 162] on div "Voicemail" at bounding box center [124, 162] width 78 height 16
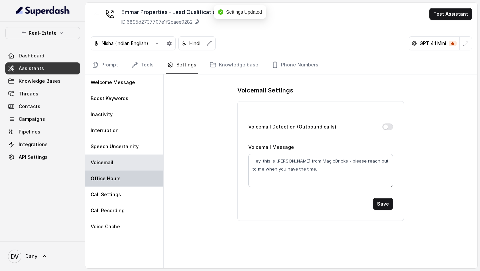
click at [123, 174] on div "Office Hours" at bounding box center [124, 178] width 78 height 16
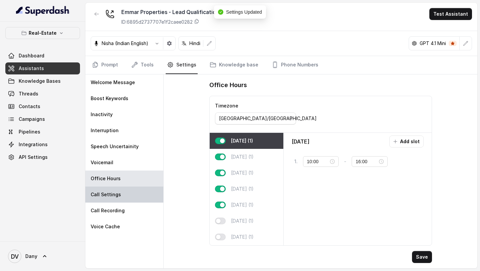
click at [125, 187] on div "Call Settings" at bounding box center [124, 194] width 78 height 16
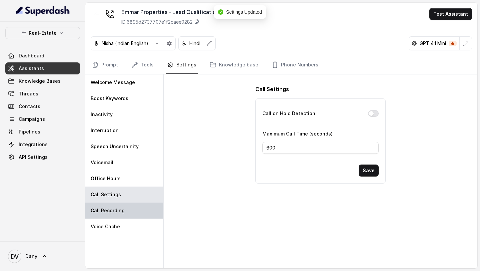
click at [125, 208] on div "Call Recording" at bounding box center [124, 210] width 78 height 16
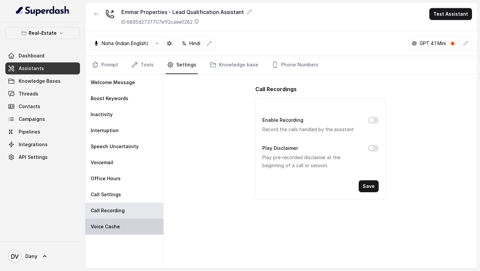
click at [121, 228] on div "Voice Cache" at bounding box center [124, 226] width 78 height 16
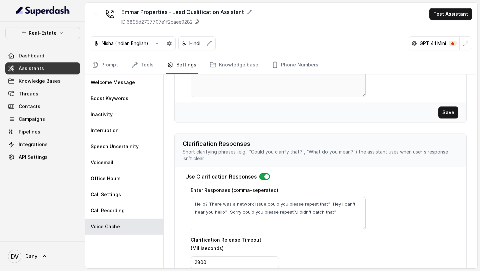
scroll to position [233, 0]
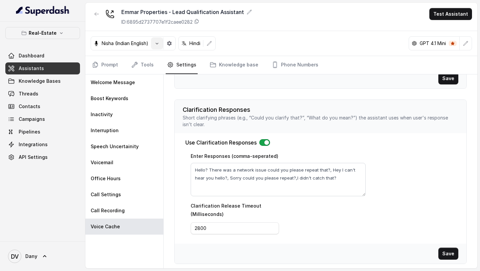
click at [156, 44] on icon "button" at bounding box center [156, 43] width 5 height 5
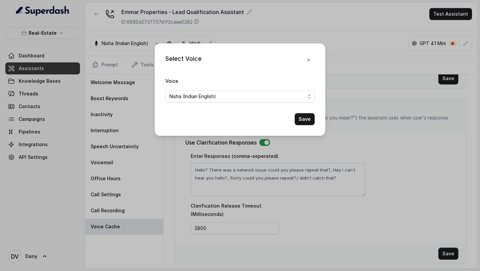
click at [136, 137] on div "Select Voice Voice Nisha (Indian English) Save" at bounding box center [240, 135] width 480 height 271
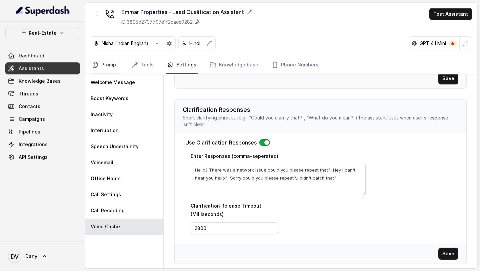
click at [108, 66] on link "Prompt" at bounding box center [105, 65] width 29 height 18
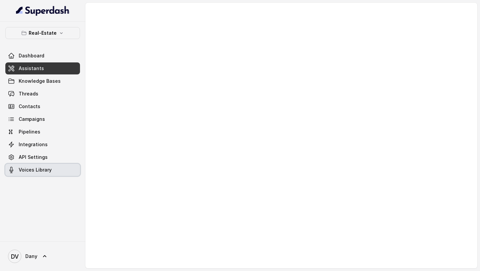
click at [41, 172] on span "Voices Library" at bounding box center [35, 169] width 33 height 7
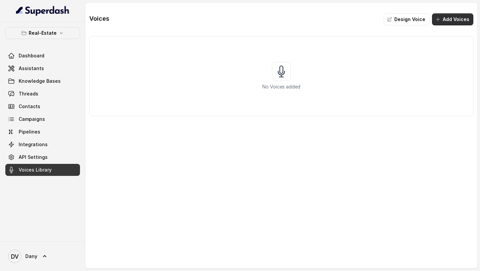
click at [462, 20] on button "Add Voices" at bounding box center [452, 19] width 41 height 12
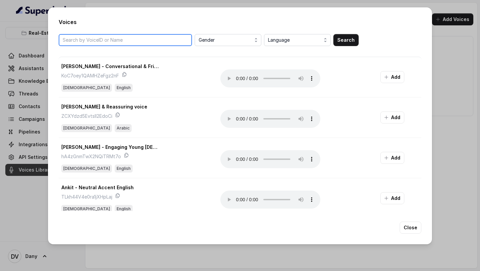
click at [143, 44] on input "search" at bounding box center [125, 40] width 133 height 12
paste input "kiaJRdXJzloFWi6AtFBf"
type input "kiaJRdXJzloFWi6AtFBf"
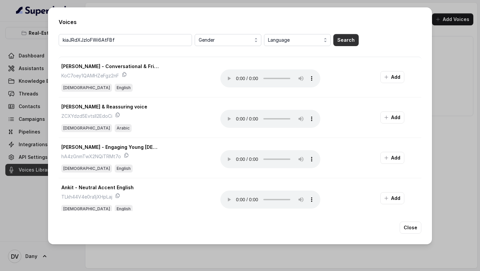
click at [354, 39] on button "Search" at bounding box center [345, 40] width 25 height 12
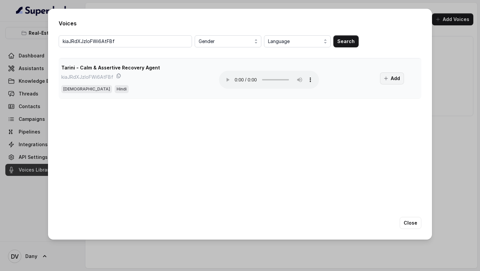
click at [397, 77] on button "Add" at bounding box center [392, 78] width 24 height 12
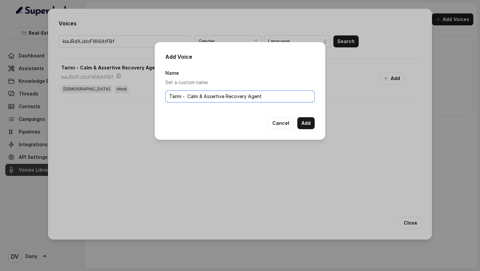
drag, startPoint x: 275, startPoint y: 98, endPoint x: 79, endPoint y: 98, distance: 195.9
click at [79, 99] on div "Add Voice Name Set a custom name Tarini - Calm & Assertive Recovery Agent Cance…" at bounding box center [240, 135] width 480 height 271
type input "Premium Voice"
click at [306, 125] on button "Add" at bounding box center [305, 123] width 17 height 12
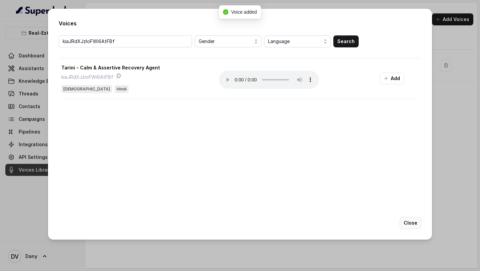
click at [411, 224] on button "Close" at bounding box center [410, 223] width 22 height 12
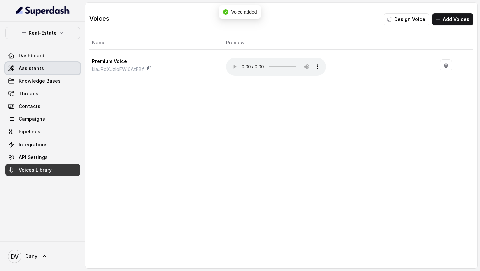
click at [41, 72] on link "Assistants" at bounding box center [42, 68] width 75 height 12
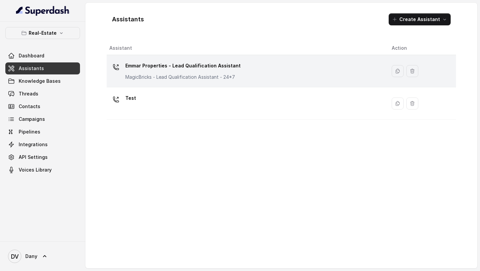
click at [170, 64] on p "Emmar Properties - Lead Qualification Assistant" at bounding box center [182, 65] width 115 height 11
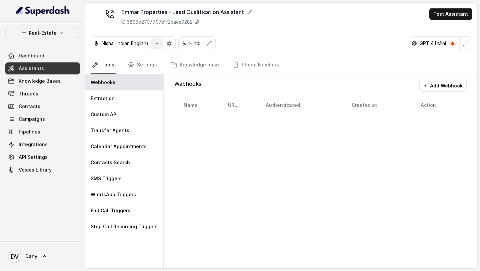
click at [156, 47] on button "button" at bounding box center [157, 43] width 12 height 12
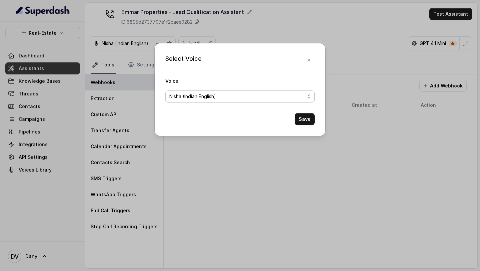
click at [195, 96] on span "Nisha (Indian English)" at bounding box center [192, 96] width 47 height 8
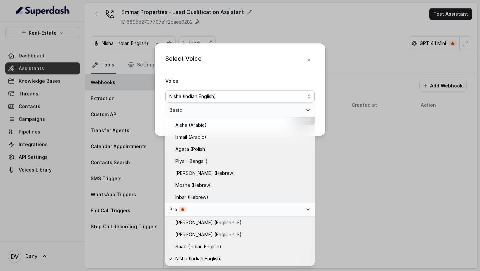
scroll to position [178, 0]
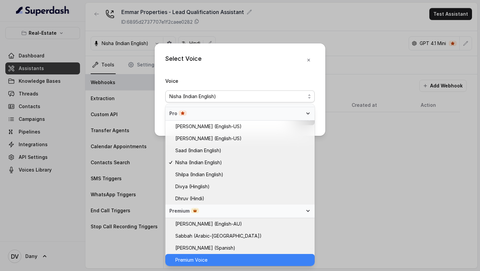
click at [209, 259] on span "Premium Voice" at bounding box center [242, 260] width 135 height 8
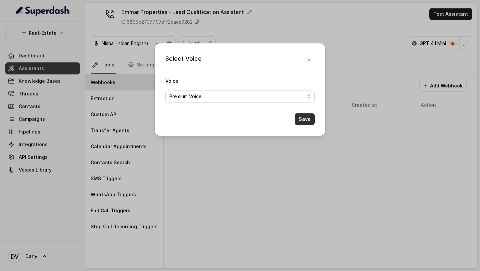
click at [304, 122] on button "Save" at bounding box center [305, 119] width 20 height 12
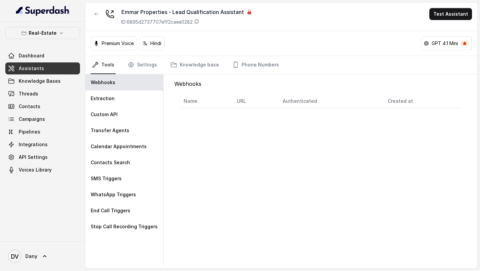
click at [281, 166] on div "Webhooks Name URL Authenticated Created at" at bounding box center [321, 171] width 314 height 194
click at [144, 70] on link "Settings" at bounding box center [142, 65] width 32 height 18
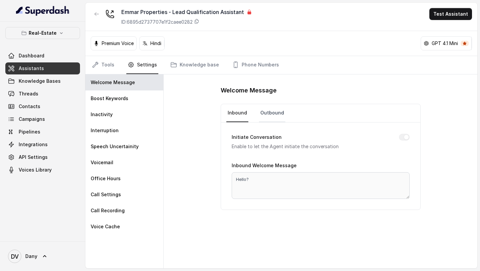
click at [278, 108] on link "Outbound" at bounding box center [272, 113] width 26 height 18
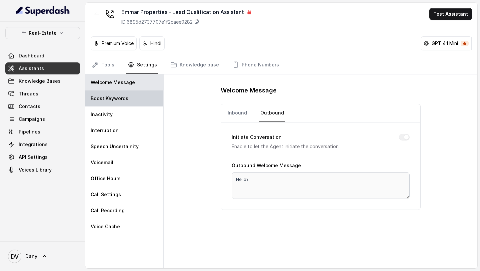
click at [121, 101] on p "Boost Keywords" at bounding box center [110, 98] width 38 height 7
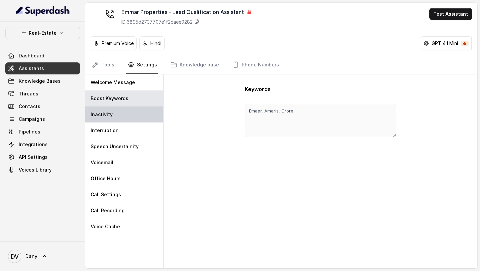
click at [119, 113] on div "Inactivity" at bounding box center [124, 114] width 78 height 16
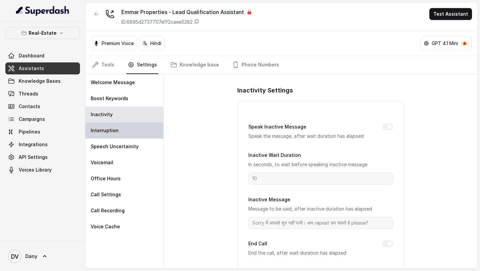
click at [118, 128] on div "Interruption" at bounding box center [124, 130] width 78 height 16
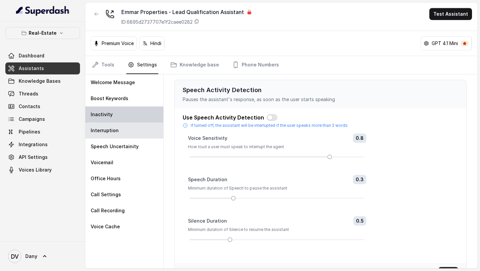
click at [126, 116] on div "Inactivity" at bounding box center [124, 114] width 78 height 16
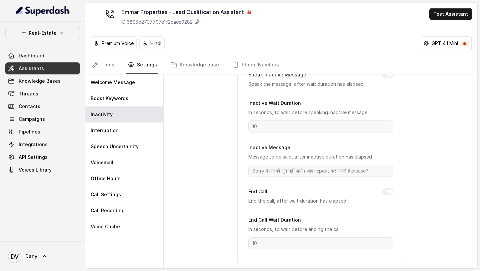
scroll to position [58, 0]
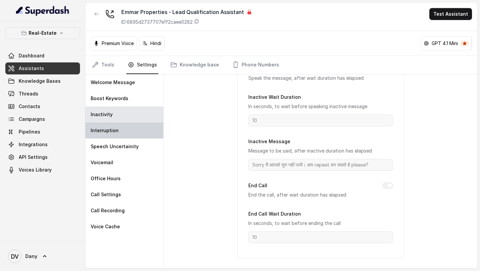
click at [145, 133] on div "Interruption" at bounding box center [124, 130] width 78 height 16
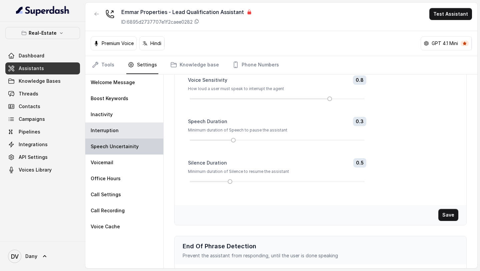
click at [145, 143] on div "Speech Uncertainity" at bounding box center [124, 146] width 78 height 16
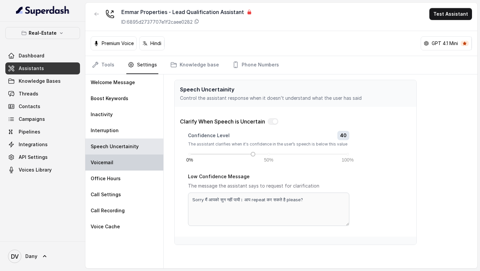
click at [133, 165] on div "Voicemail" at bounding box center [124, 162] width 78 height 16
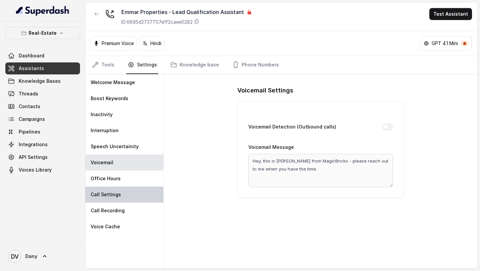
click at [114, 187] on div "Call Settings" at bounding box center [124, 194] width 78 height 16
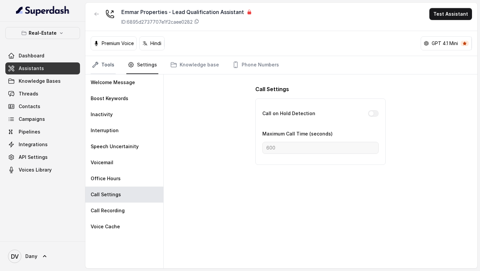
click at [93, 67] on icon "Tabs" at bounding box center [95, 64] width 7 height 7
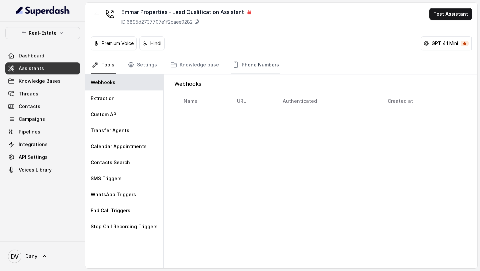
click at [241, 62] on link "Phone Numbers" at bounding box center [255, 65] width 49 height 18
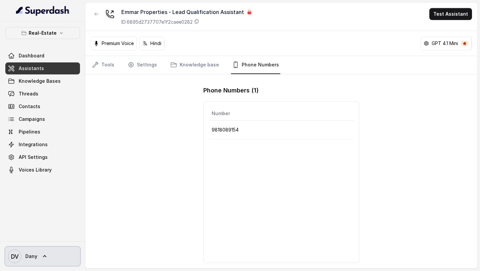
drag, startPoint x: 28, startPoint y: 255, endPoint x: 30, endPoint y: 250, distance: 6.0
click at [28, 255] on span "Dany" at bounding box center [31, 256] width 12 height 7
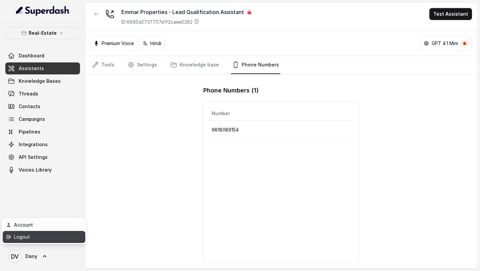
click at [44, 236] on div "Logout" at bounding box center [42, 237] width 57 height 8
